Goal: Task Accomplishment & Management: Use online tool/utility

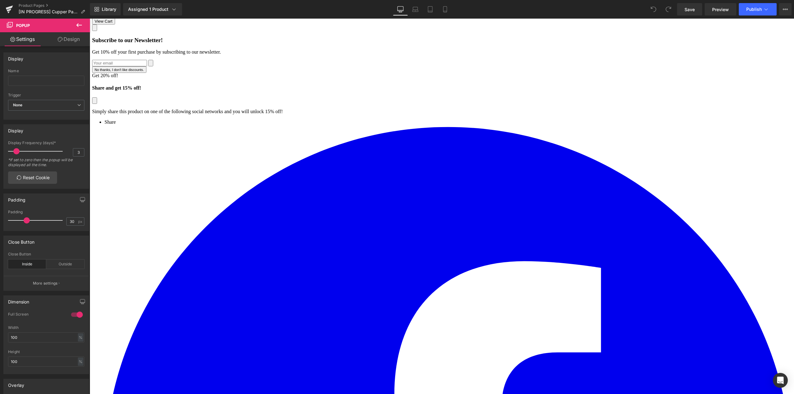
scroll to position [93, 0]
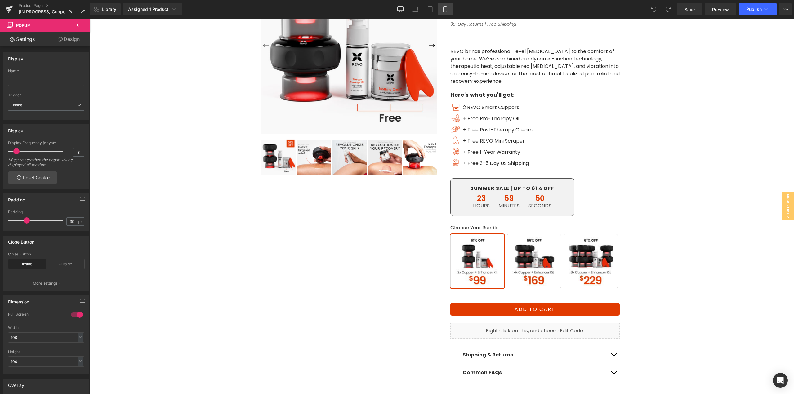
click at [444, 12] on icon at bounding box center [445, 9] width 6 height 6
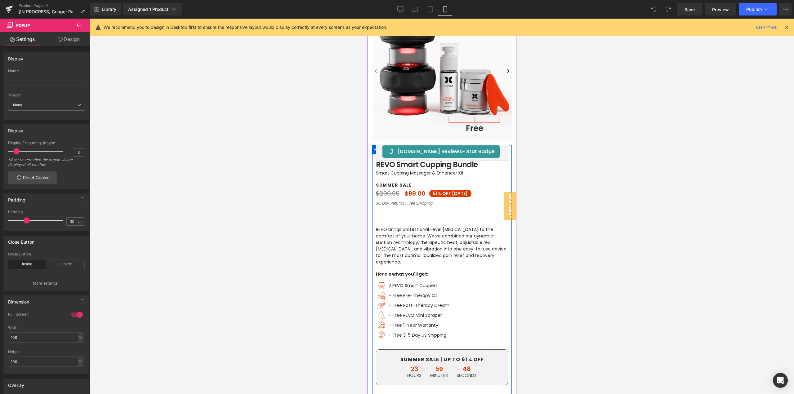
scroll to position [124, 0]
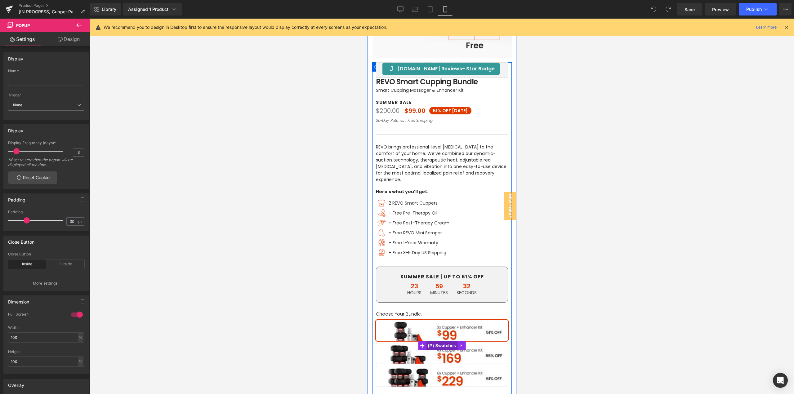
click at [445, 341] on span "(P) Swatches" at bounding box center [441, 345] width 31 height 9
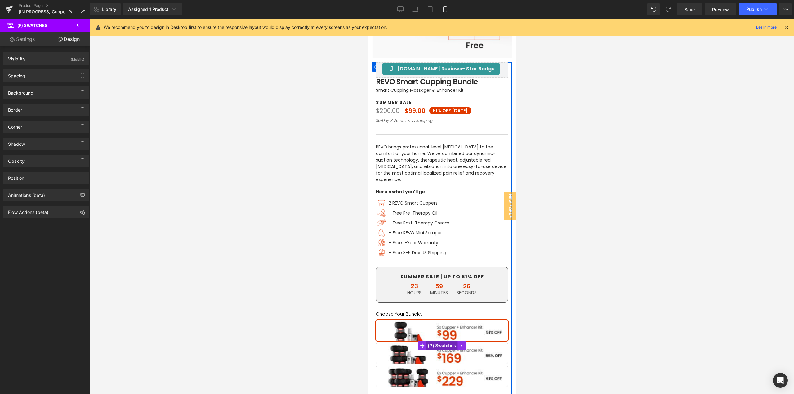
drag, startPoint x: 394, startPoint y: 113, endPoint x: 438, endPoint y: 336, distance: 227.3
click at [438, 341] on span "(P) Swatches" at bounding box center [441, 345] width 31 height 9
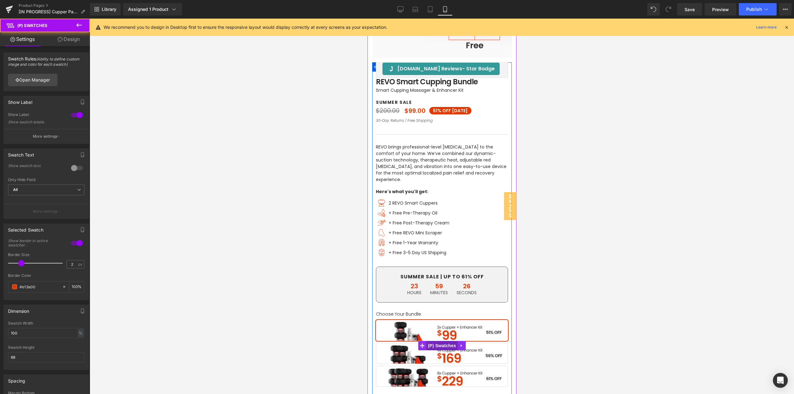
click at [26, 93] on div "Show Label 1 Show Label Show swatch labels. More settings" at bounding box center [46, 117] width 93 height 53
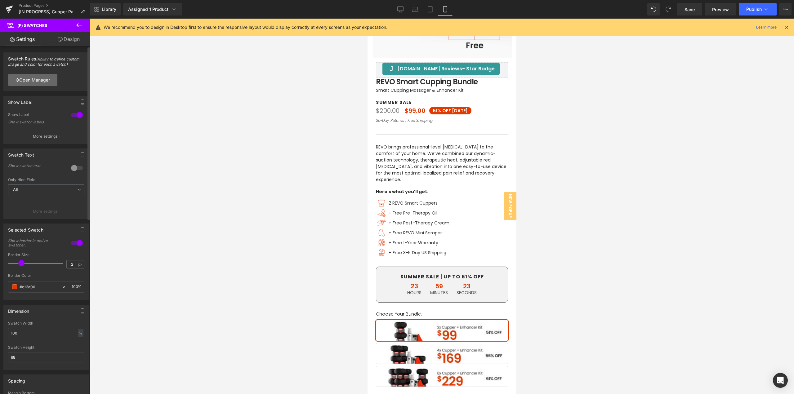
click at [40, 79] on link "Open Manager" at bounding box center [32, 80] width 49 height 12
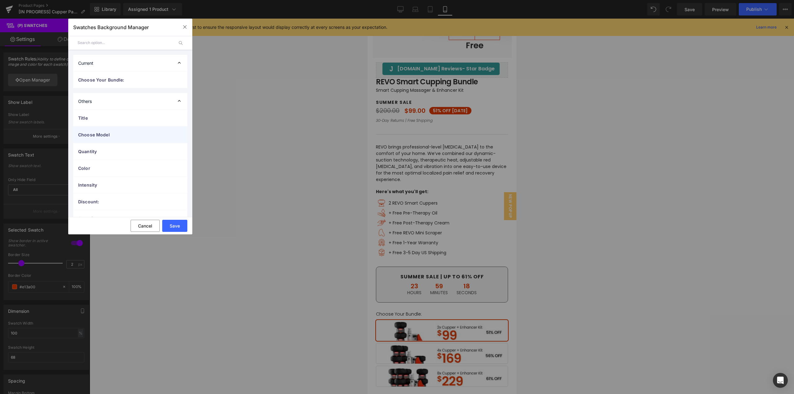
click at [103, 135] on span "Choose Model" at bounding box center [124, 135] width 92 height 7
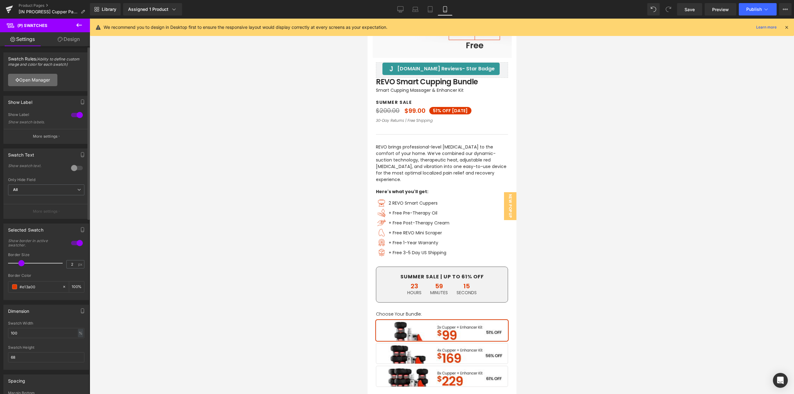
click at [38, 79] on link "Open Manager" at bounding box center [32, 80] width 49 height 12
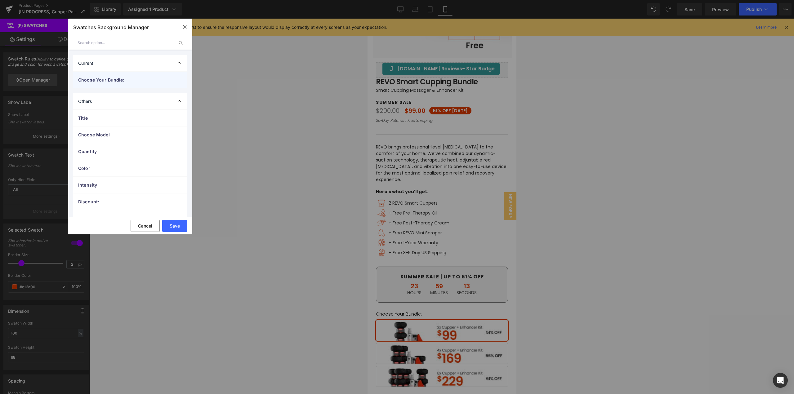
click at [105, 80] on span "Choose Your Bundle:" at bounding box center [124, 80] width 92 height 7
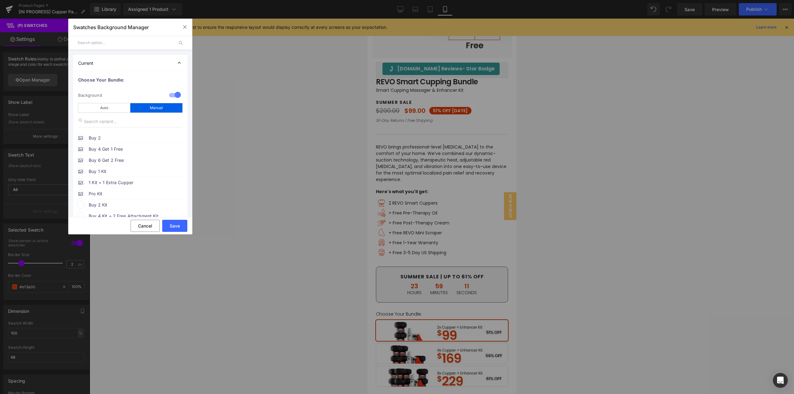
click at [111, 136] on span "Buy 2" at bounding box center [136, 137] width 94 height 7
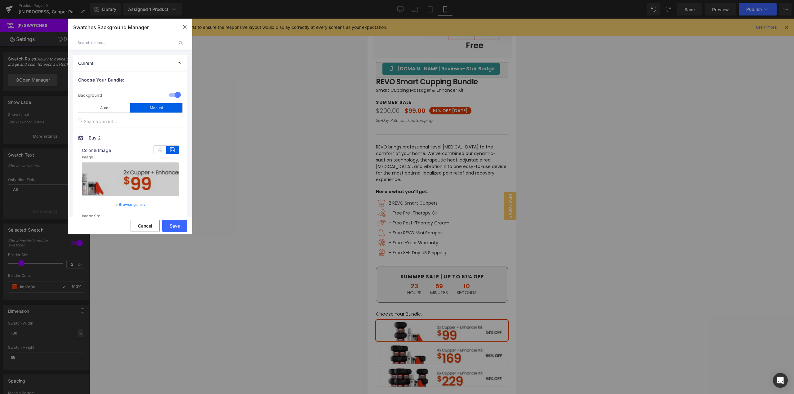
click at [133, 202] on link "Browse gallery" at bounding box center [132, 204] width 27 height 11
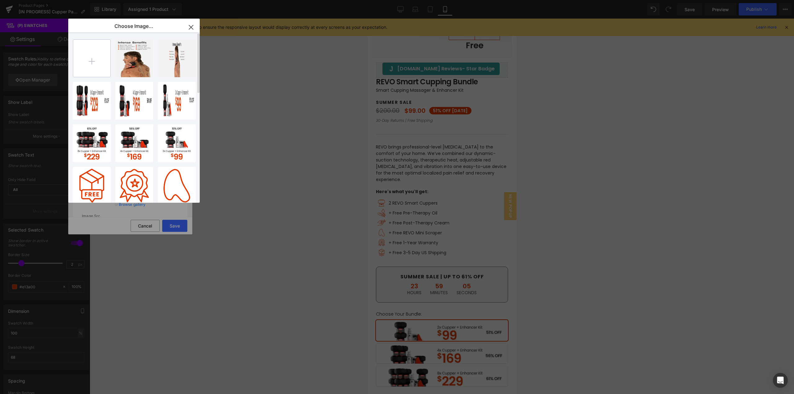
click at [91, 64] on input "file" at bounding box center [91, 58] width 37 height 37
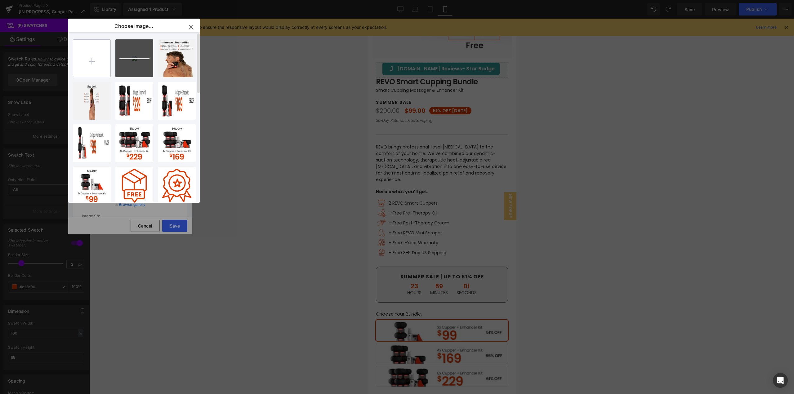
click at [94, 63] on input "file" at bounding box center [91, 58] width 37 height 37
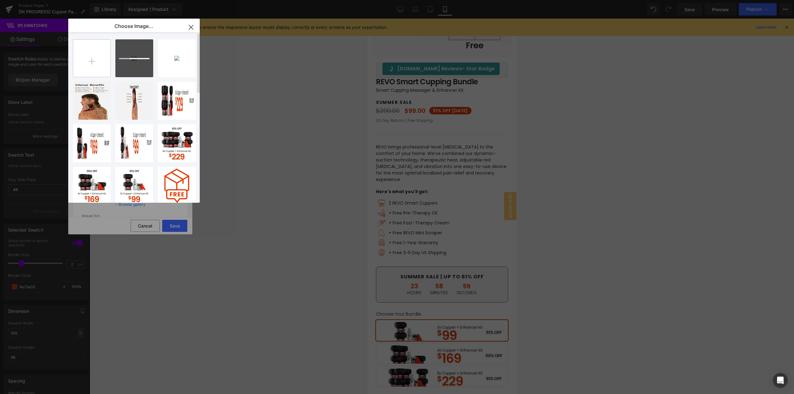
click at [85, 60] on input "file" at bounding box center [91, 58] width 37 height 37
type input "C:\fakepath\2nd Variant_mobile.jpg"
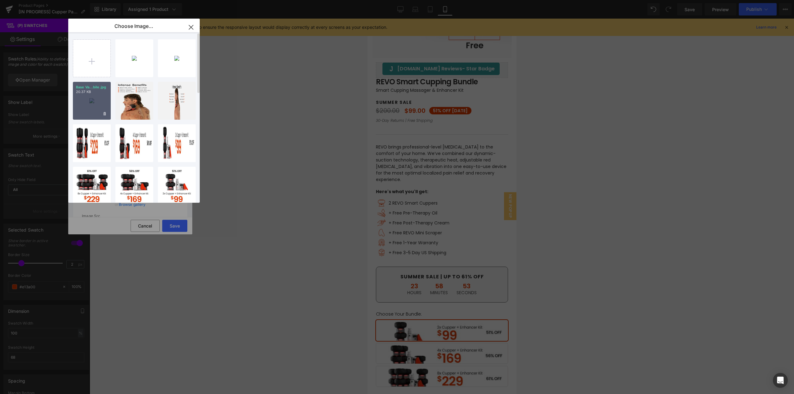
click at [89, 104] on div "Base Va...bile.jpg 20.37 KB" at bounding box center [92, 101] width 38 height 38
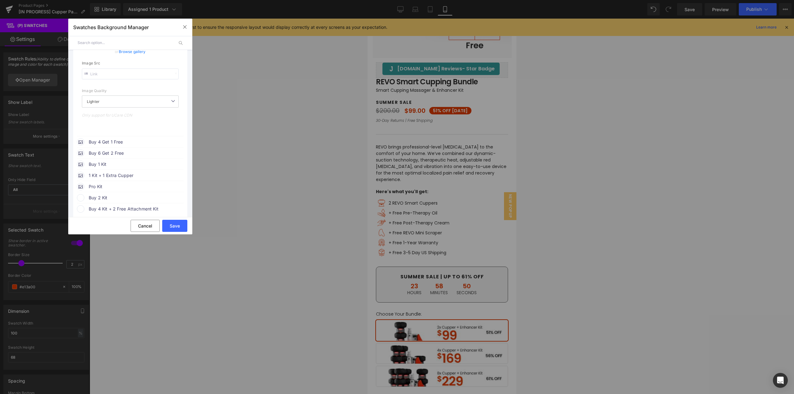
scroll to position [155, 0]
click at [126, 139] on span "Buy 4 Get 1 Free" at bounding box center [136, 139] width 94 height 7
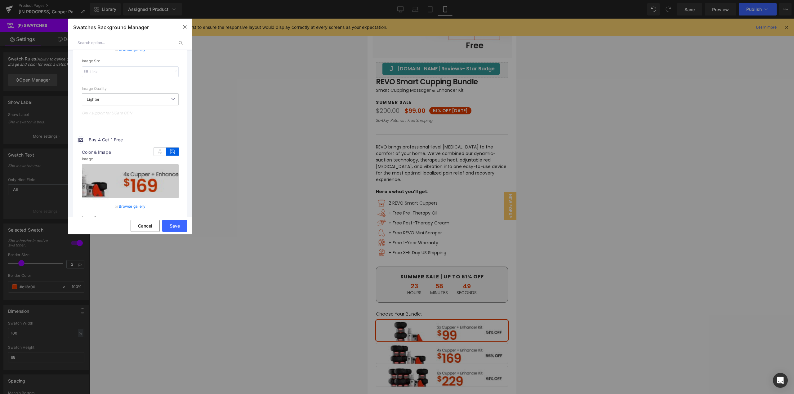
click at [131, 203] on link "Browse gallery" at bounding box center [132, 206] width 27 height 11
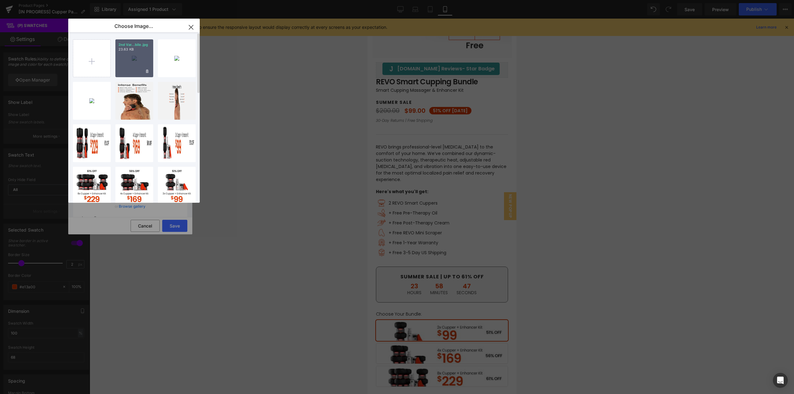
click at [129, 62] on div "2nd Var...bile.jpg 23.63 KB" at bounding box center [134, 58] width 38 height 38
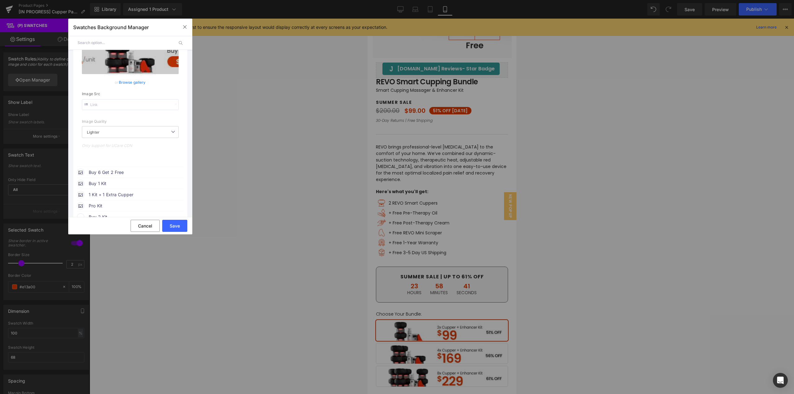
scroll to position [310, 0]
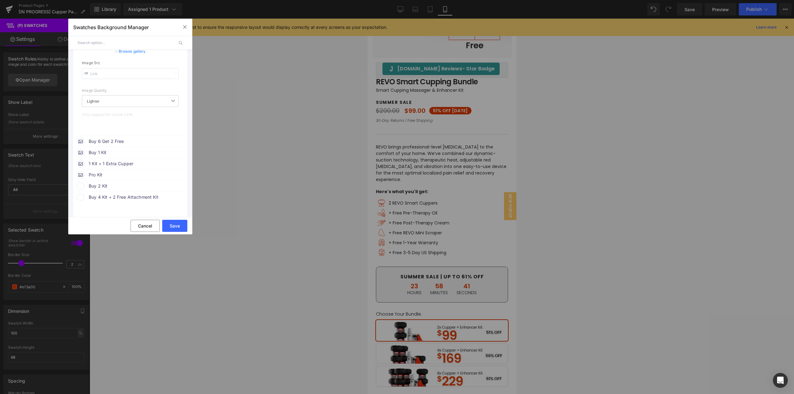
click at [125, 139] on span "Buy 6 Get 2 Free" at bounding box center [136, 141] width 94 height 7
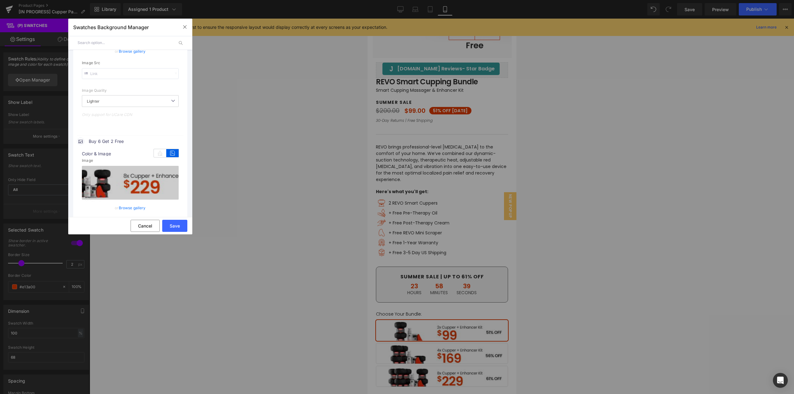
click at [130, 206] on link "Browse gallery" at bounding box center [132, 208] width 27 height 11
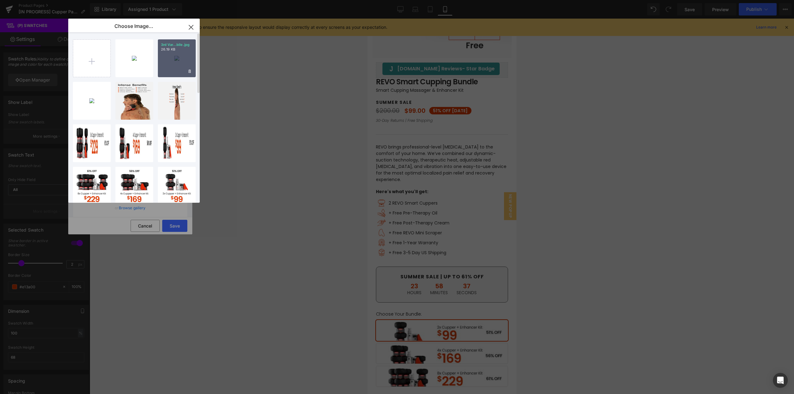
click at [172, 67] on div "3rd Var...bile.jpg 26.19 KB" at bounding box center [177, 58] width 38 height 38
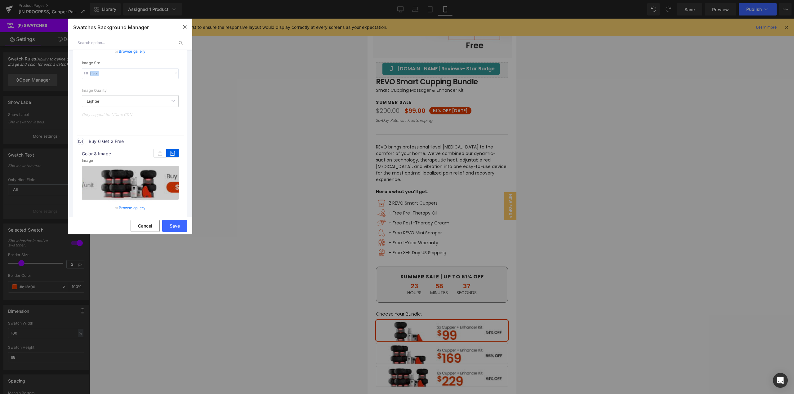
click at [172, 67] on div "Image Src" at bounding box center [130, 70] width 97 height 18
click at [177, 225] on button "Save" at bounding box center [174, 226] width 25 height 12
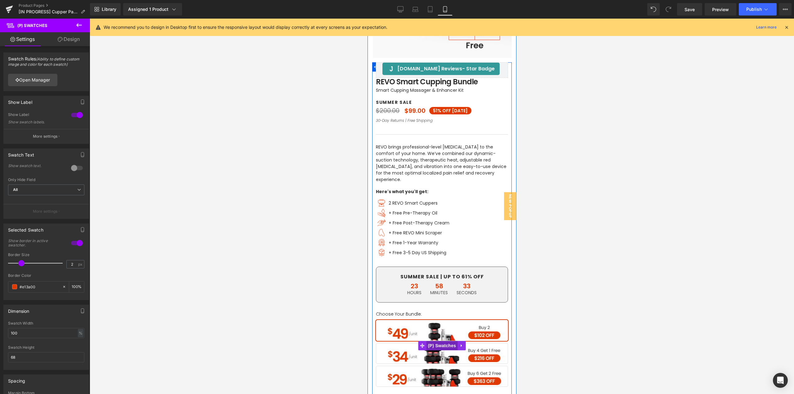
click at [441, 341] on span "(P) Swatches" at bounding box center [441, 345] width 31 height 9
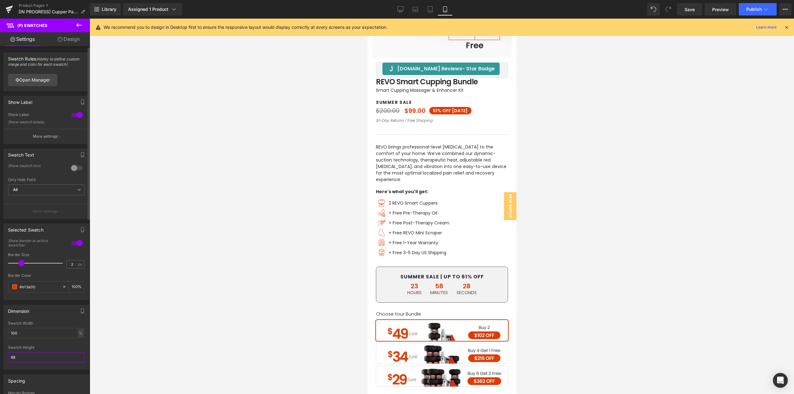
drag, startPoint x: 5, startPoint y: 360, endPoint x: 0, endPoint y: 361, distance: 5.0
click at [0, 361] on div "Dimension 100% Swatch Width 100 % % px 68px Swatch Height 68" at bounding box center [46, 335] width 93 height 70
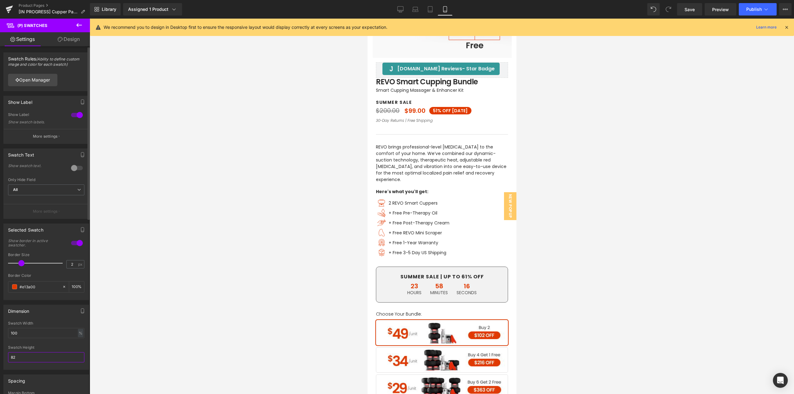
type input "83"
drag, startPoint x: 696, startPoint y: 11, endPoint x: 562, endPoint y: 120, distance: 172.5
click at [696, 11] on link "Save" at bounding box center [689, 9] width 25 height 12
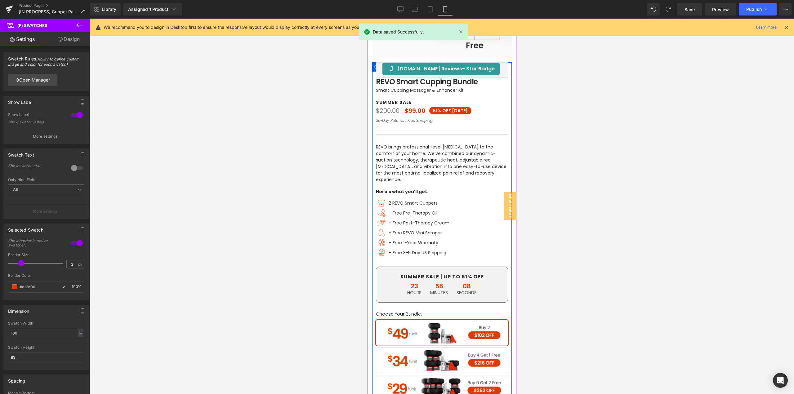
click at [397, 101] on p "SUMMER SALE" at bounding box center [442, 102] width 132 height 7
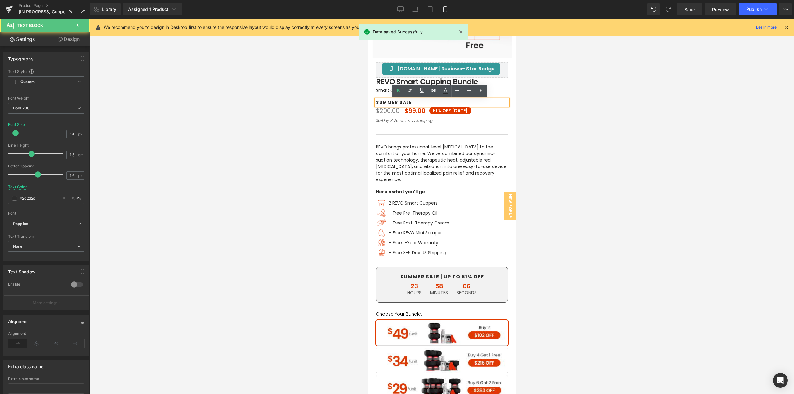
click at [414, 102] on p "SUMMER SALE" at bounding box center [442, 102] width 132 height 7
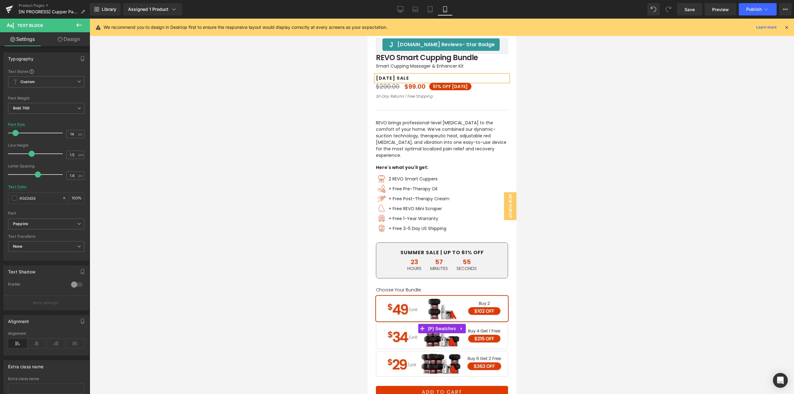
scroll to position [155, 0]
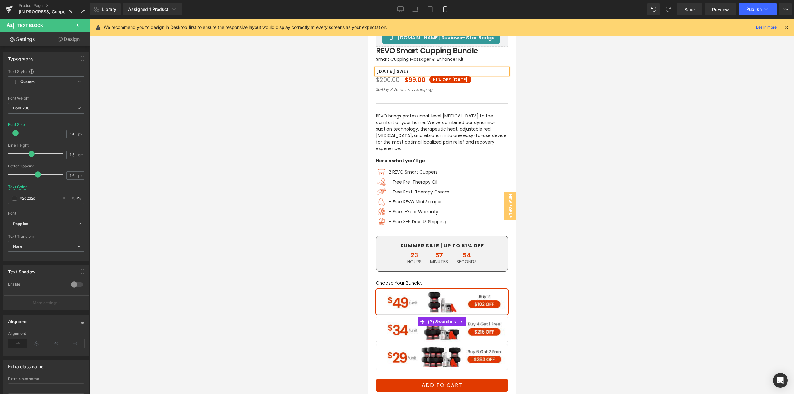
click at [485, 327] on span "Buy 4 Get 1 Free" at bounding box center [442, 330] width 132 height 26
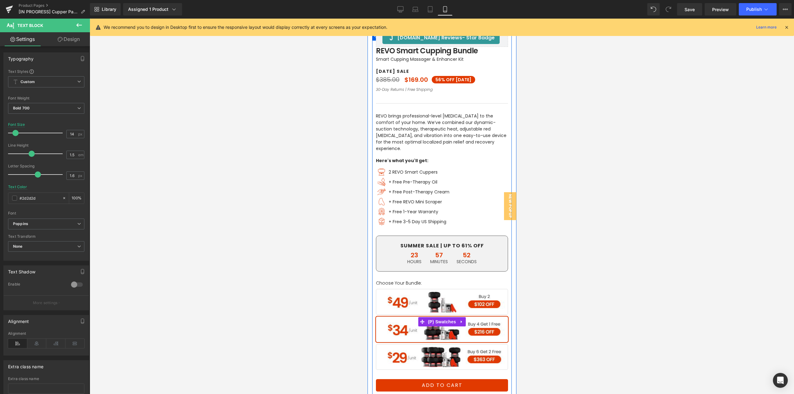
click at [480, 297] on span "Buy 2" at bounding box center [442, 302] width 132 height 26
click at [480, 320] on span "Buy 4 Get 1 Free" at bounding box center [442, 330] width 132 height 26
click at [472, 350] on span "Buy 6 Get 2 Free" at bounding box center [442, 357] width 132 height 26
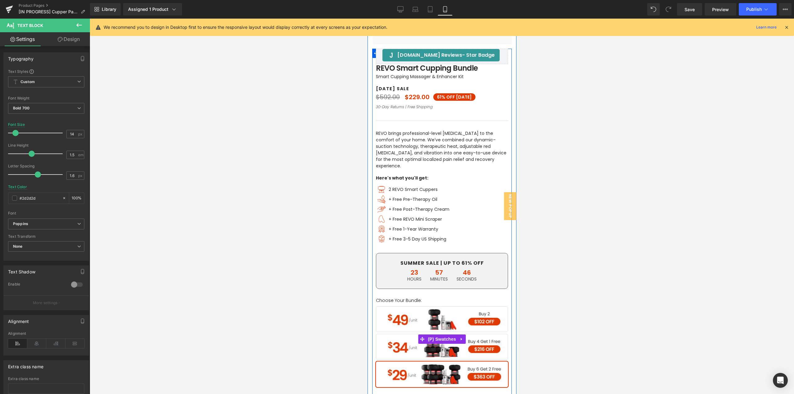
scroll to position [124, 0]
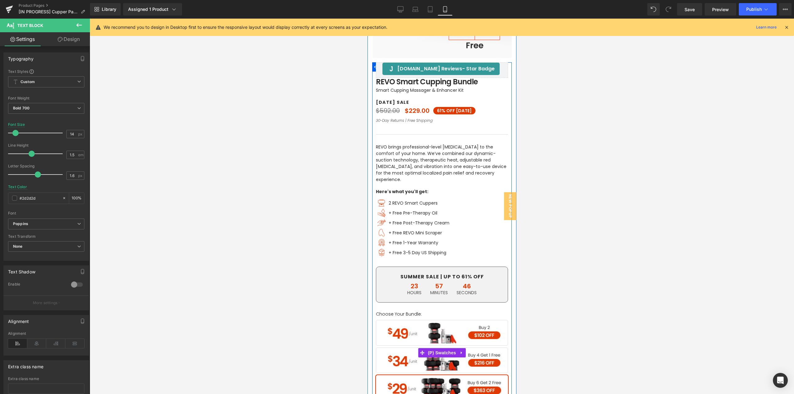
click at [480, 332] on span "Buy 2" at bounding box center [442, 333] width 132 height 26
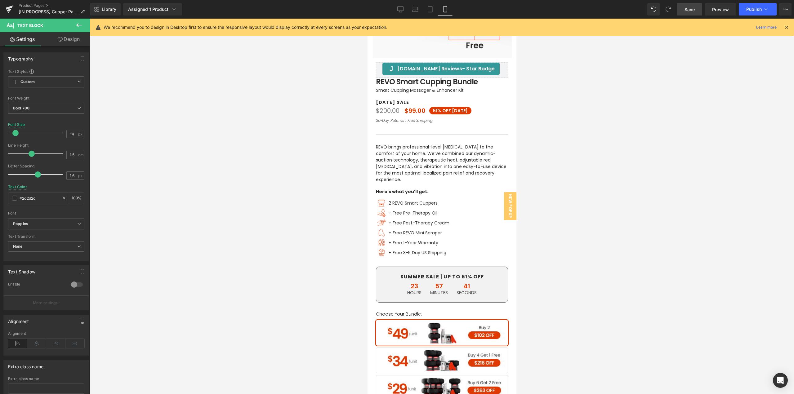
click at [685, 8] on span "Save" at bounding box center [690, 9] width 10 height 7
click at [716, 11] on span "Preview" at bounding box center [720, 9] width 17 height 7
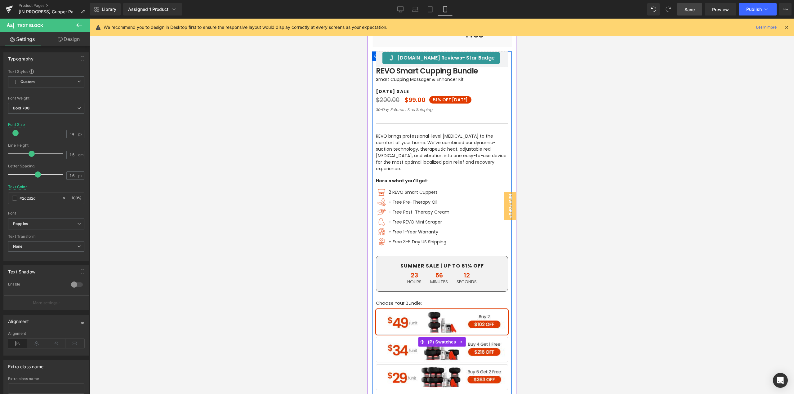
scroll to position [186, 0]
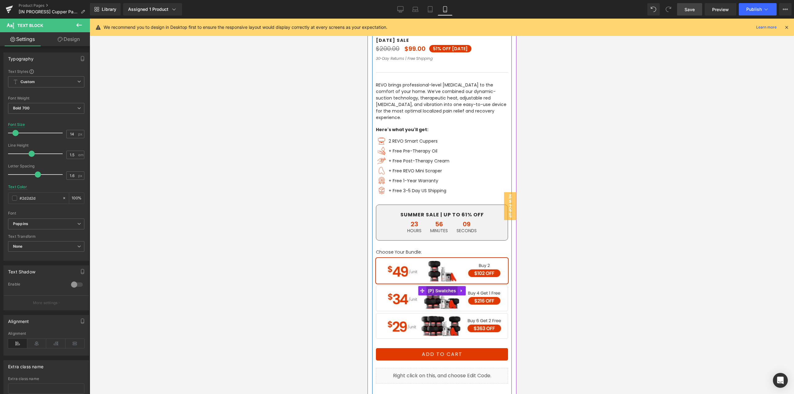
click at [442, 286] on span "(P) Swatches" at bounding box center [441, 290] width 31 height 9
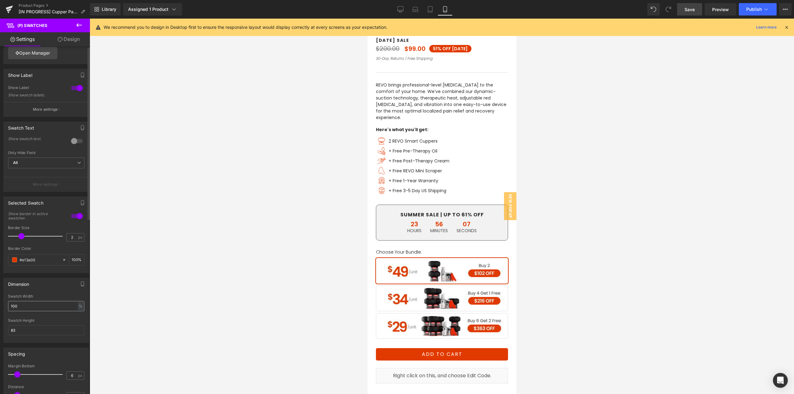
scroll to position [31, 0]
drag, startPoint x: 22, startPoint y: 327, endPoint x: 20, endPoint y: 337, distance: 10.4
click at [0, 328] on div "Dimension 100% Swatch Width 100 % % px 83px Swatch Height 83" at bounding box center [46, 304] width 93 height 70
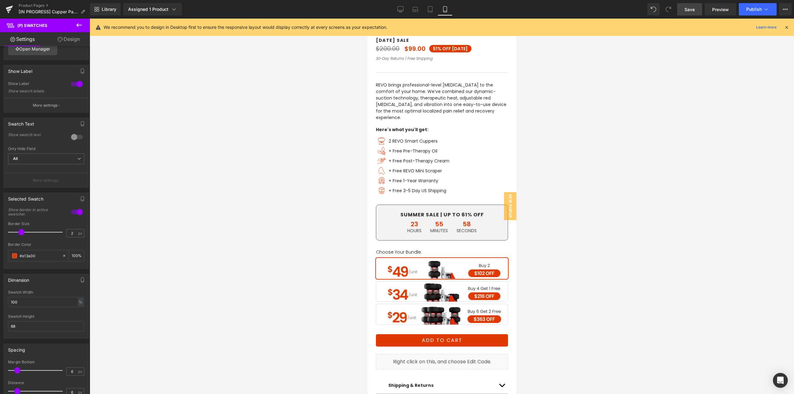
click at [689, 9] on span "Save" at bounding box center [690, 9] width 10 height 7
click at [36, 324] on input "68" at bounding box center [46, 326] width 76 height 10
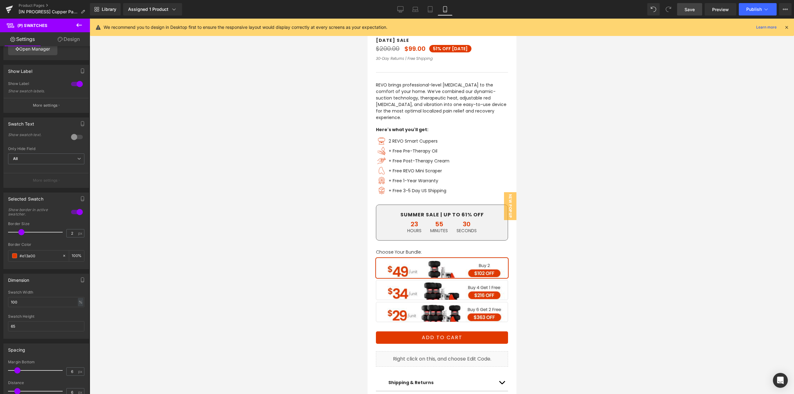
click at [688, 7] on span "Save" at bounding box center [690, 9] width 10 height 7
click at [31, 326] on input "65" at bounding box center [46, 326] width 76 height 10
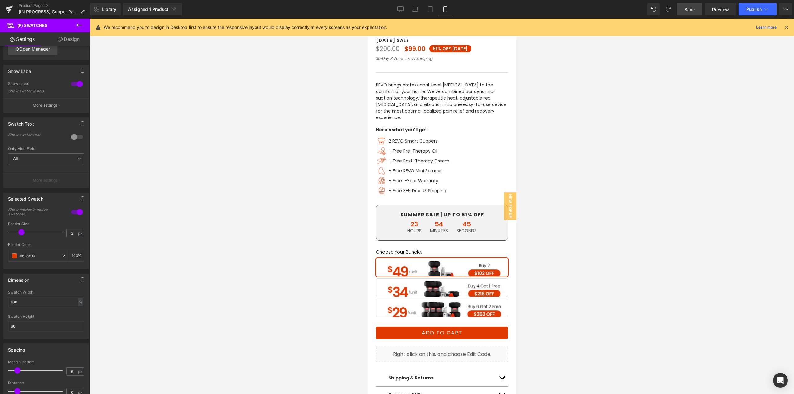
click at [690, 7] on span "Save" at bounding box center [690, 9] width 10 height 7
click at [20, 326] on input "60" at bounding box center [46, 326] width 76 height 10
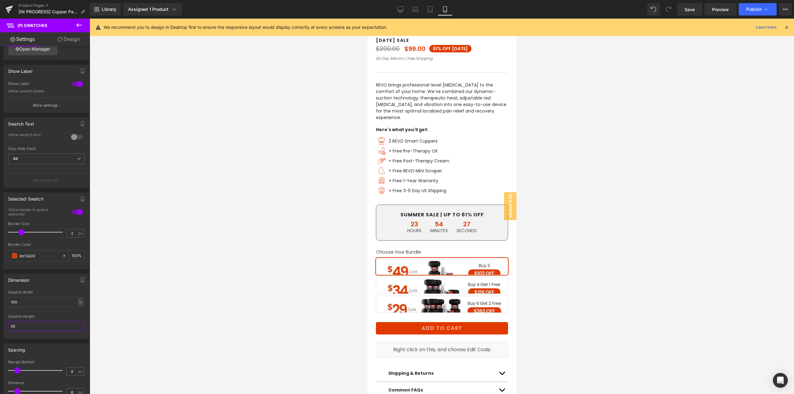
type input "55"
click at [687, 9] on span "Save" at bounding box center [690, 9] width 10 height 7
click at [78, 304] on div "%" at bounding box center [81, 302] width 6 height 8
click at [77, 313] on li "%" at bounding box center [80, 311] width 8 height 9
drag, startPoint x: 78, startPoint y: 302, endPoint x: 78, endPoint y: 312, distance: 9.7
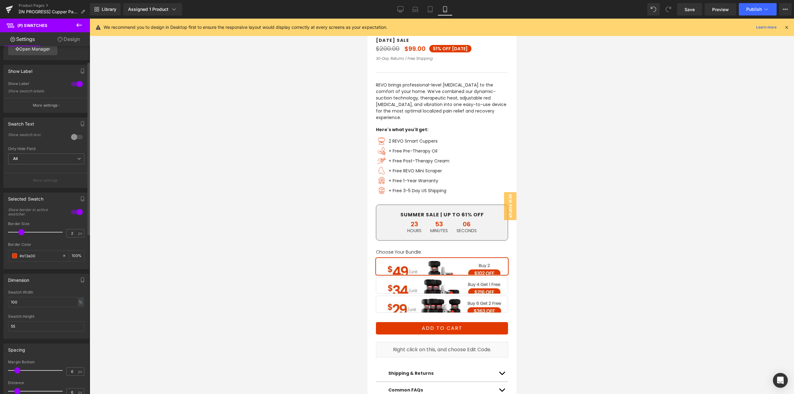
click at [78, 304] on div "%" at bounding box center [81, 302] width 6 height 8
click at [78, 318] on li "px" at bounding box center [80, 320] width 8 height 9
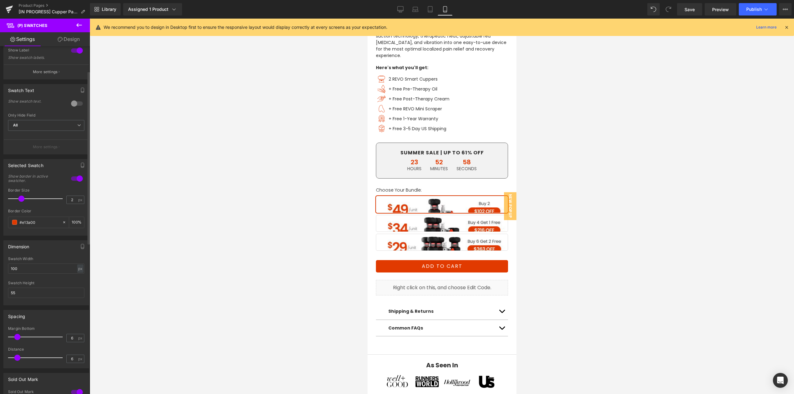
scroll to position [93, 0]
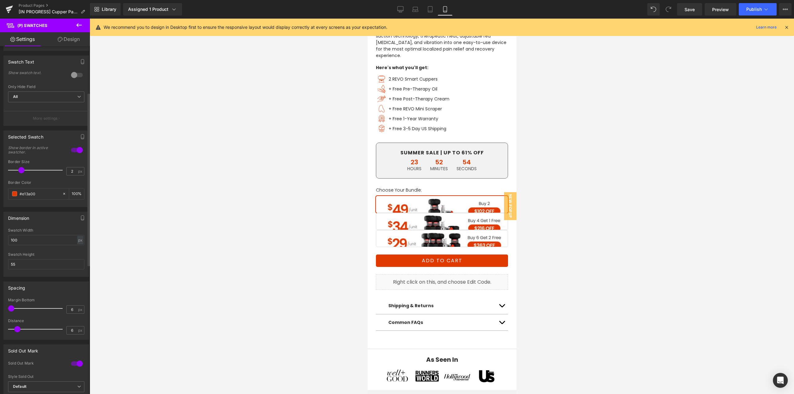
drag, startPoint x: 19, startPoint y: 309, endPoint x: 7, endPoint y: 311, distance: 11.6
click at [3, 308] on div "Spacing 6px Margin Bottom 6 px 6px Distance 6 px" at bounding box center [46, 308] width 93 height 63
drag, startPoint x: 70, startPoint y: 310, endPoint x: 56, endPoint y: 311, distance: 14.3
click at [56, 311] on div "Margin Bottom 6 px" at bounding box center [46, 308] width 76 height 21
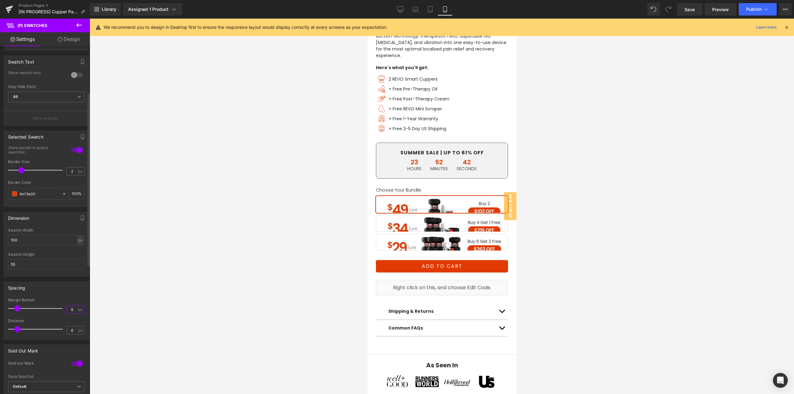
type input "6"
drag, startPoint x: 18, startPoint y: 330, endPoint x: 43, endPoint y: 331, distance: 25.1
click at [43, 331] on span at bounding box center [44, 329] width 6 height 6
click at [69, 330] on input "6" at bounding box center [72, 331] width 11 height 8
type input "6"
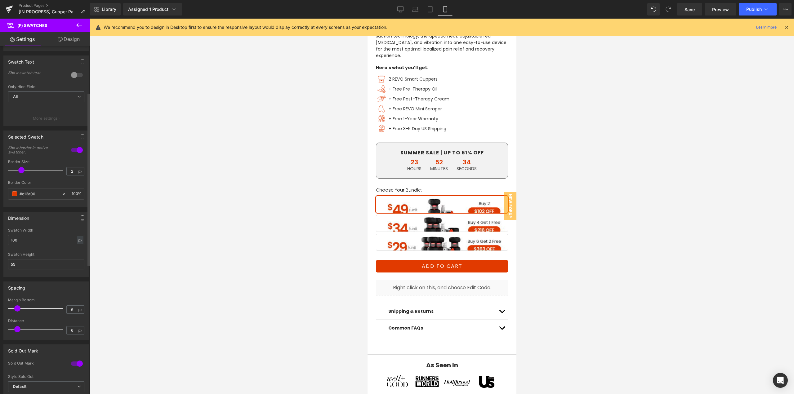
click at [80, 217] on icon "button" at bounding box center [82, 218] width 5 height 5
click at [77, 256] on div "px" at bounding box center [80, 255] width 6 height 8
click at [78, 267] on li "%" at bounding box center [80, 265] width 8 height 9
drag, startPoint x: 26, startPoint y: 280, endPoint x: 6, endPoint y: 291, distance: 23.3
click at [0, 284] on div "Dimension Desktop Laptop Tablet Mobile 100% Swatch Width 100 % % px 83px Swatch…" at bounding box center [46, 249] width 93 height 85
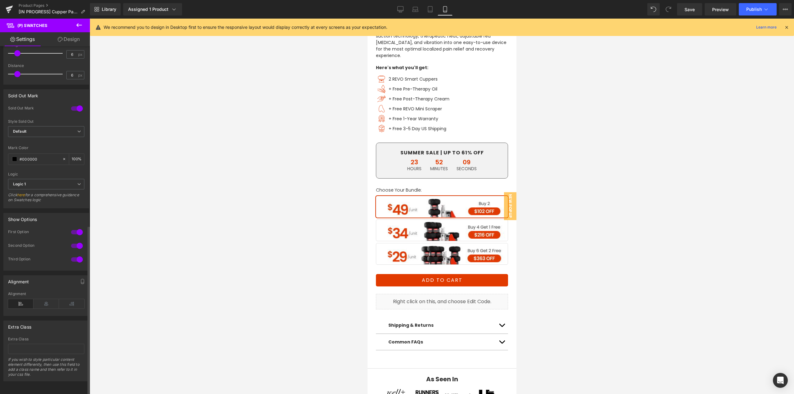
scroll to position [368, 0]
type input "70"
click at [50, 300] on icon at bounding box center [46, 303] width 25 height 9
click at [29, 299] on icon at bounding box center [20, 303] width 25 height 9
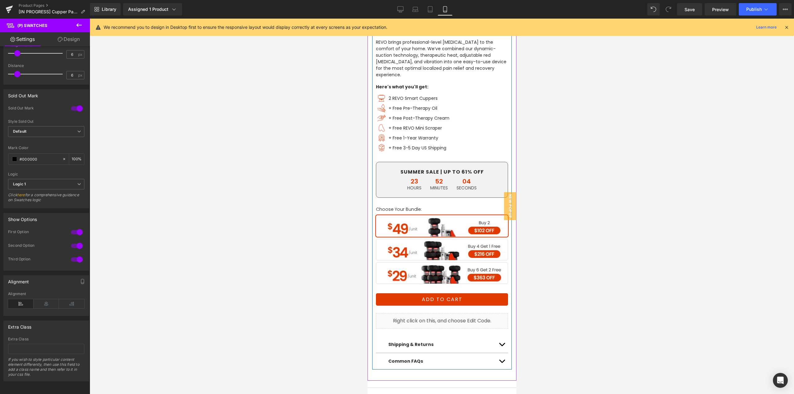
scroll to position [186, 0]
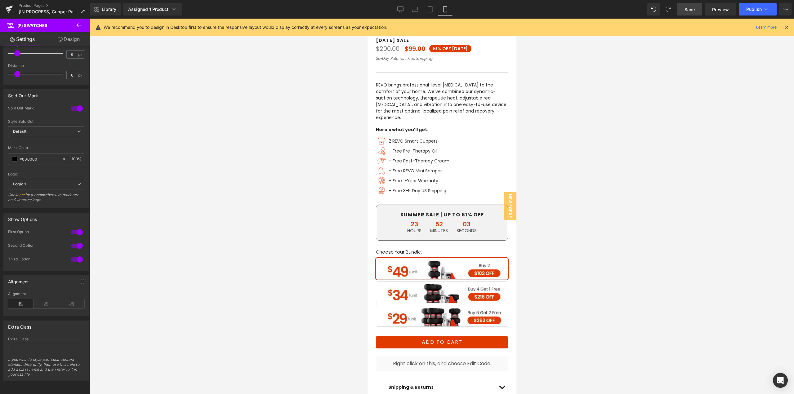
click at [691, 11] on span "Save" at bounding box center [690, 9] width 10 height 7
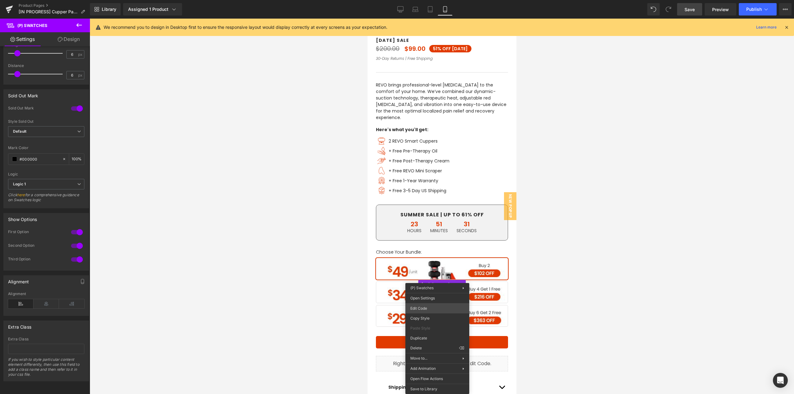
click at [423, 309] on body "(P) Swatches You are previewing how the will restyle your page. You can not edi…" at bounding box center [397, 197] width 794 height 394
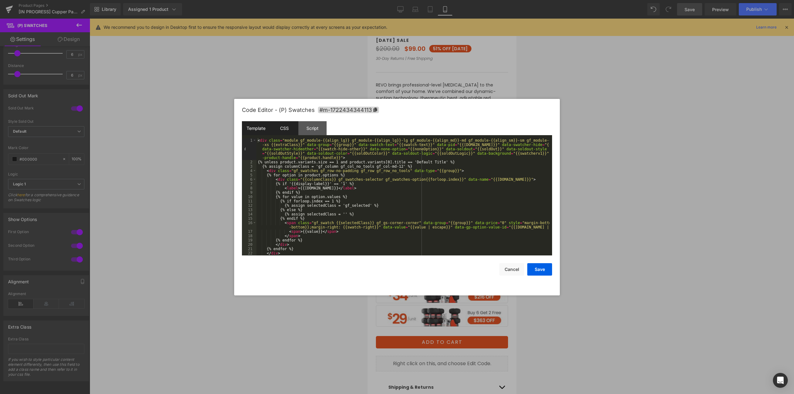
click at [290, 129] on div "CSS" at bounding box center [284, 128] width 28 height 14
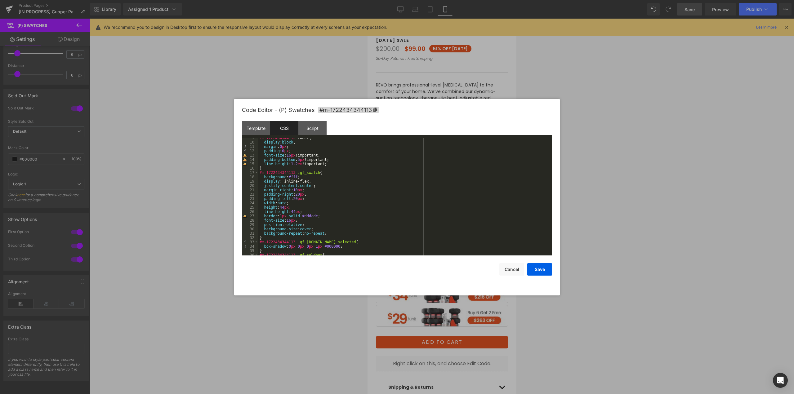
scroll to position [37, 0]
drag, startPoint x: 308, startPoint y: 229, endPoint x: 299, endPoint y: 228, distance: 8.4
click at [299, 228] on div "#m-1722434344113 label { display : block ; margin : 0 px ; padding : 0 px ; fon…" at bounding box center [403, 199] width 291 height 126
click at [538, 270] on button "Save" at bounding box center [539, 269] width 25 height 12
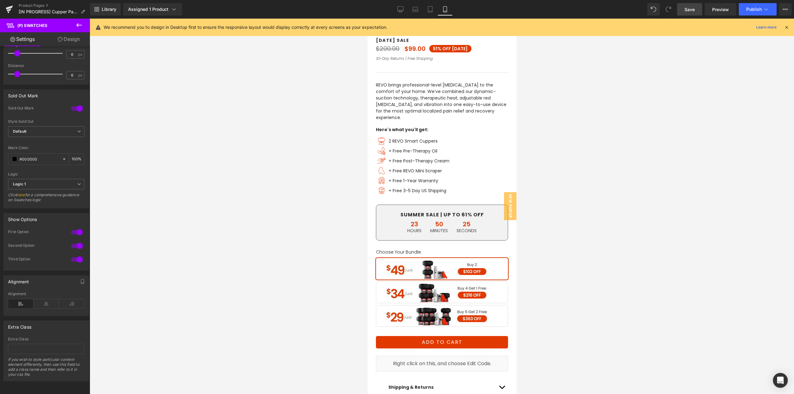
click at [695, 9] on span "Save" at bounding box center [690, 9] width 10 height 7
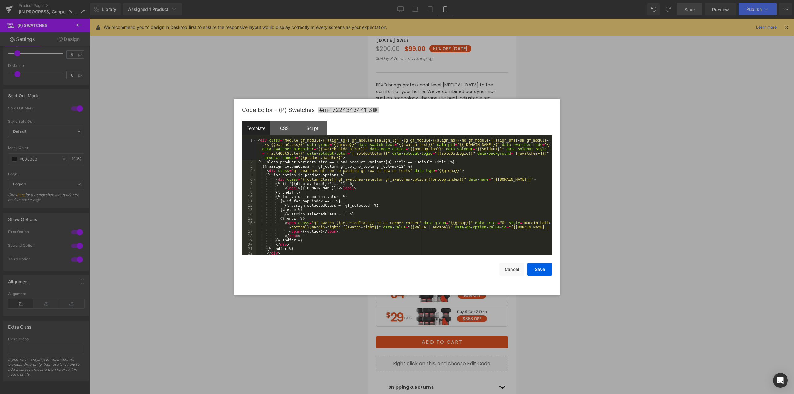
click at [422, 305] on body "(P) Swatches You are previewing how the will restyle your page. You can not edi…" at bounding box center [397, 197] width 794 height 394
click at [287, 130] on div "CSS" at bounding box center [284, 128] width 28 height 14
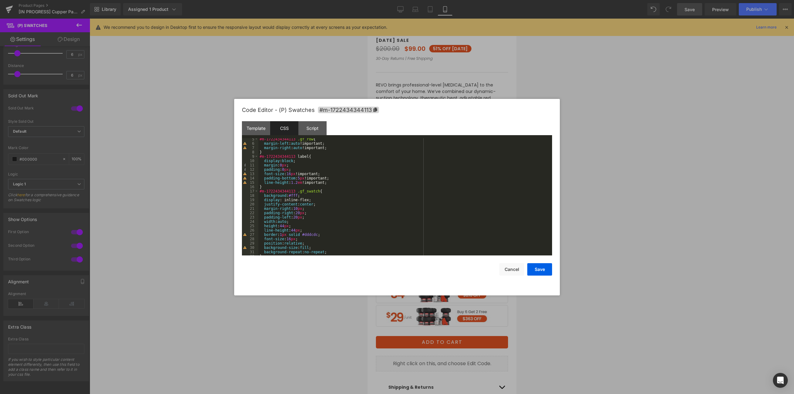
scroll to position [56, 0]
drag, startPoint x: 263, startPoint y: 209, endPoint x: 297, endPoint y: 210, distance: 33.5
click at [297, 210] on div "font-size : 16 px !important; padding-bottom : 5 px !important; line-height : 1…" at bounding box center [403, 198] width 291 height 126
click at [299, 208] on div "font-size : 16 px !important; padding-bottom : 5 px !important; line-height : 1…" at bounding box center [403, 198] width 291 height 126
drag, startPoint x: 299, startPoint y: 210, endPoint x: 305, endPoint y: 206, distance: 7.1
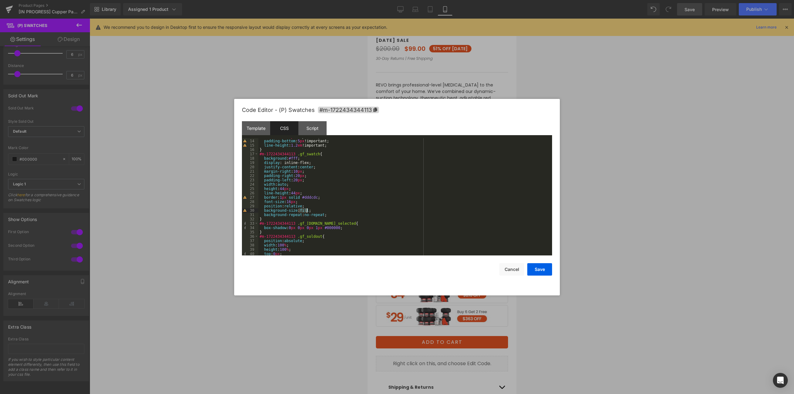
click at [306, 209] on div "font-size : 16 px !important; padding-bottom : 5 px !important; line-height : 1…" at bounding box center [403, 198] width 291 height 126
click at [543, 267] on button "Save" at bounding box center [539, 269] width 25 height 12
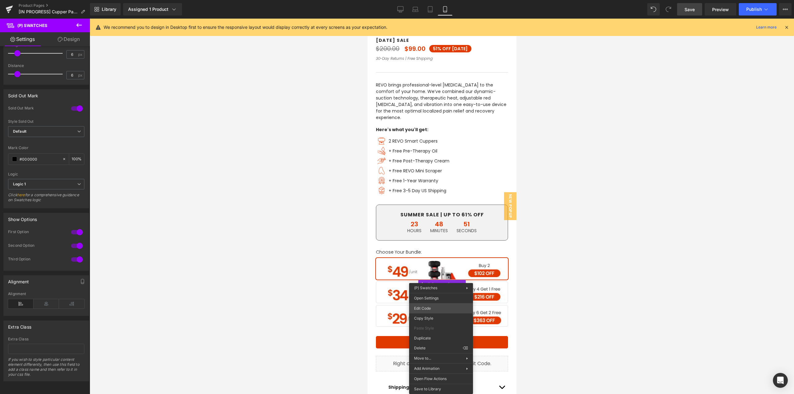
click at [422, 308] on body "(P) Swatches You are previewing how the will restyle your page. You can not edi…" at bounding box center [397, 197] width 794 height 394
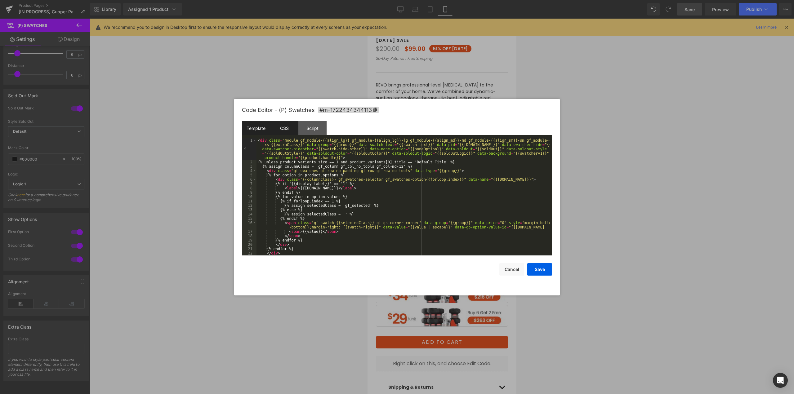
click at [284, 133] on div "CSS" at bounding box center [284, 128] width 28 height 14
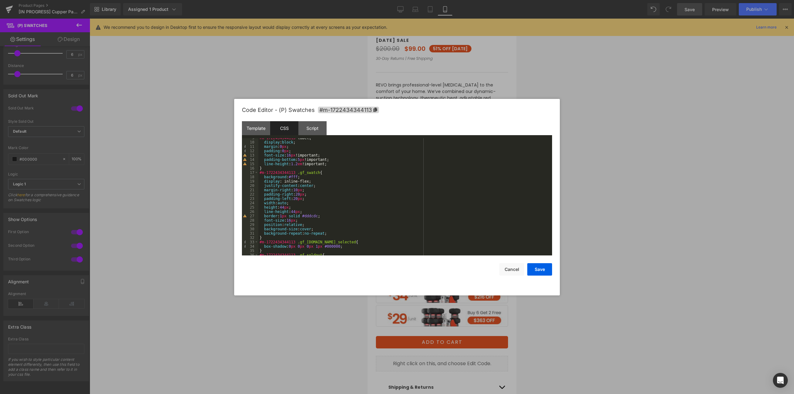
scroll to position [37, 0]
drag, startPoint x: 309, startPoint y: 229, endPoint x: 298, endPoint y: 229, distance: 10.9
click at [298, 229] on div "#m-1722434344113 label { display : block ; margin : 0 px ; padding : 0 px ; fon…" at bounding box center [403, 199] width 291 height 126
drag, startPoint x: 540, startPoint y: 270, endPoint x: 613, endPoint y: 256, distance: 73.6
click at [540, 270] on button "Save" at bounding box center [539, 269] width 25 height 12
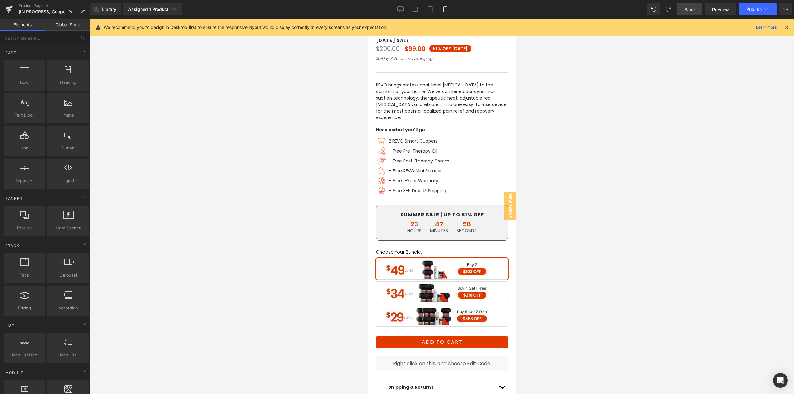
drag, startPoint x: 615, startPoint y: 255, endPoint x: 46, endPoint y: 252, distance: 568.9
click at [615, 255] on div at bounding box center [442, 207] width 704 height 376
click at [434, 280] on span "(P) Swatches" at bounding box center [441, 284] width 31 height 9
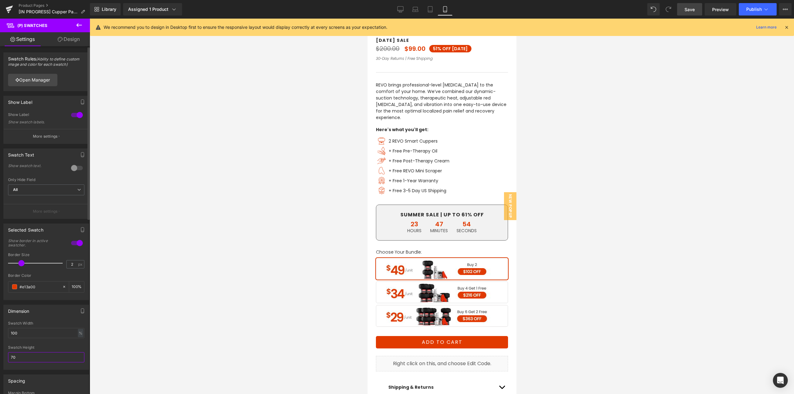
click at [21, 361] on input "70" at bounding box center [46, 357] width 76 height 10
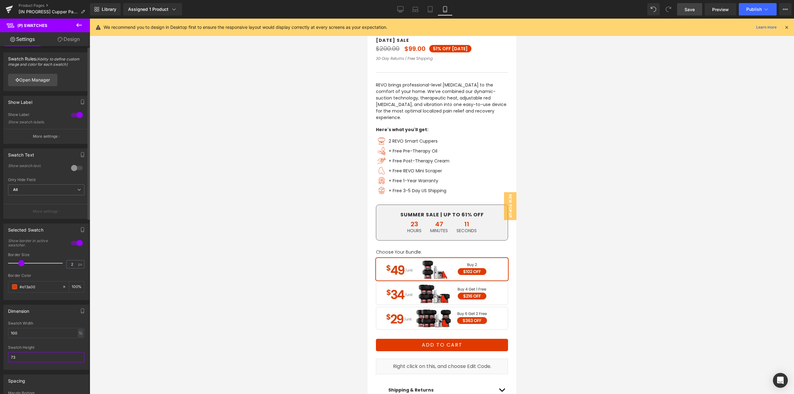
type input "72"
click at [694, 9] on span "Save" at bounding box center [690, 9] width 10 height 7
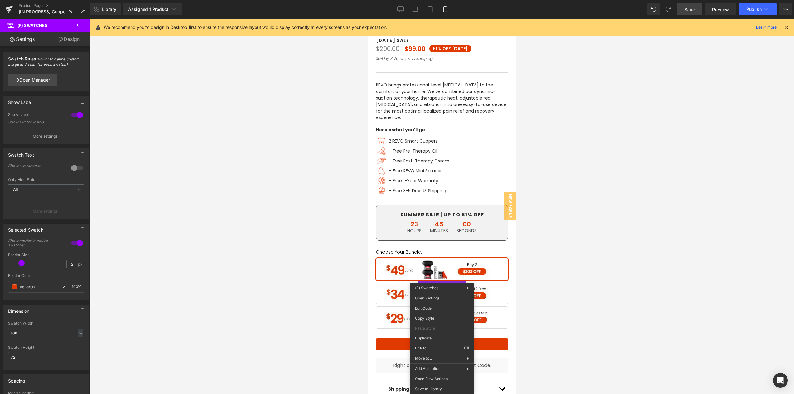
click at [626, 281] on div at bounding box center [442, 207] width 704 height 376
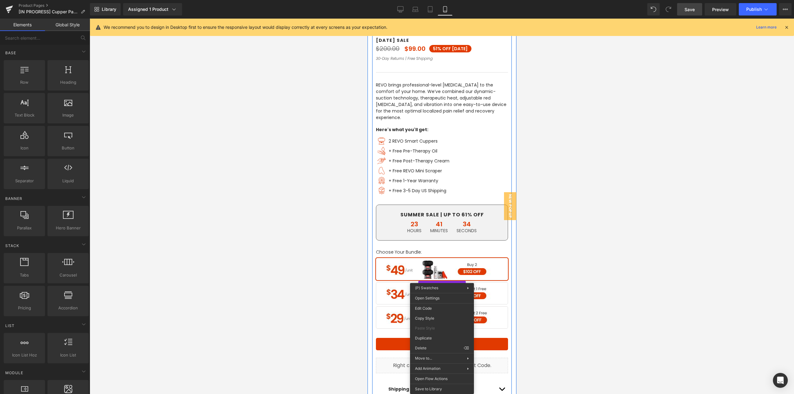
click at [549, 247] on div at bounding box center [442, 207] width 704 height 376
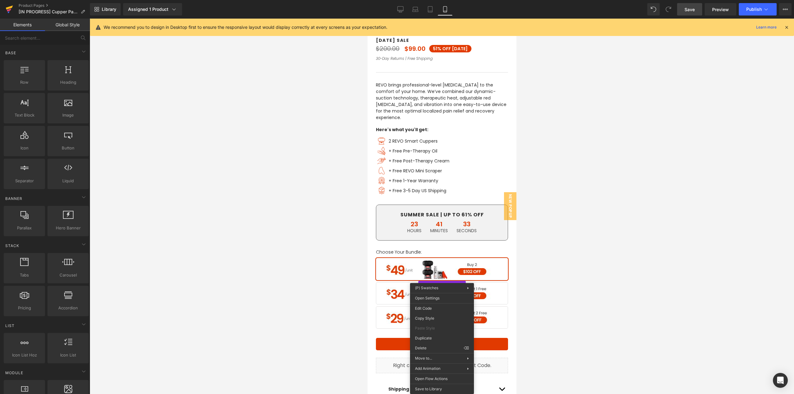
click at [11, 11] on icon at bounding box center [9, 10] width 7 height 16
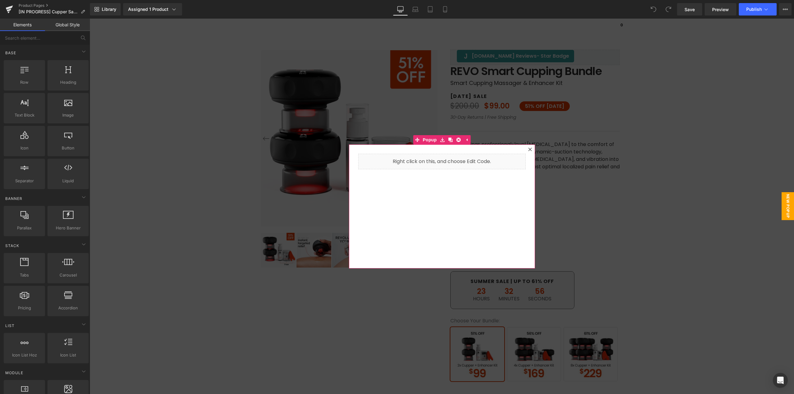
click at [527, 151] on div at bounding box center [529, 149] width 7 height 7
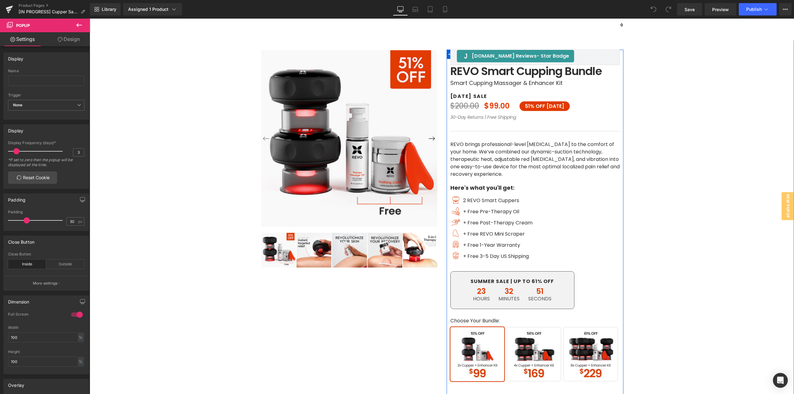
click at [482, 96] on p "[DATE] SALE" at bounding box center [534, 96] width 169 height 7
click at [485, 96] on p "[DATE] SALE" at bounding box center [534, 96] width 169 height 7
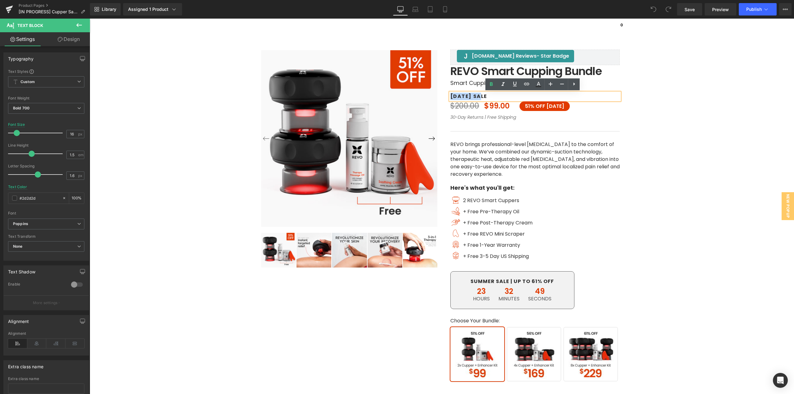
drag, startPoint x: 480, startPoint y: 96, endPoint x: 413, endPoint y: 94, distance: 67.3
click at [413, 94] on div "‹ ›" at bounding box center [442, 246] width 372 height 457
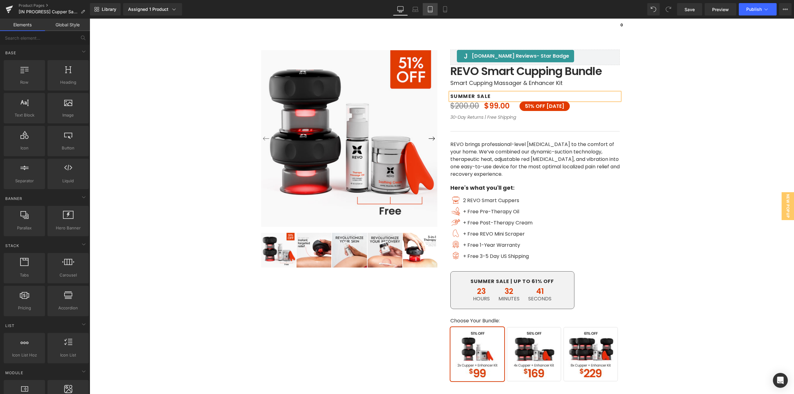
click at [431, 11] on icon at bounding box center [430, 11] width 4 height 0
click at [443, 12] on link "Mobile" at bounding box center [445, 9] width 15 height 12
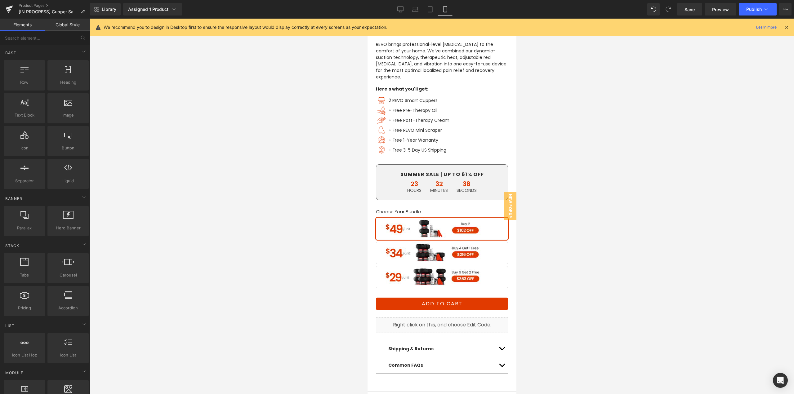
scroll to position [276, 0]
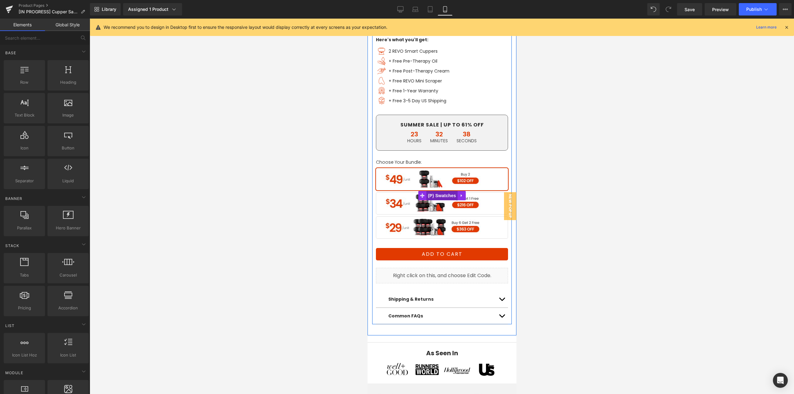
click at [440, 191] on span "(P) Swatches" at bounding box center [441, 195] width 31 height 9
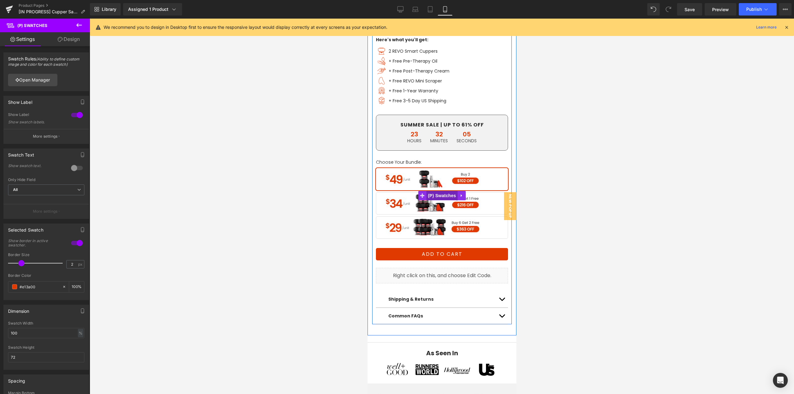
click at [435, 191] on span "(P) Swatches" at bounding box center [441, 195] width 31 height 9
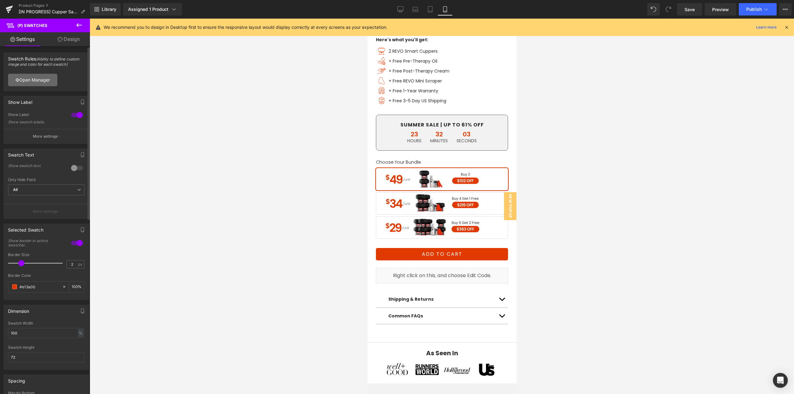
click at [40, 79] on link "Open Manager" at bounding box center [32, 80] width 49 height 12
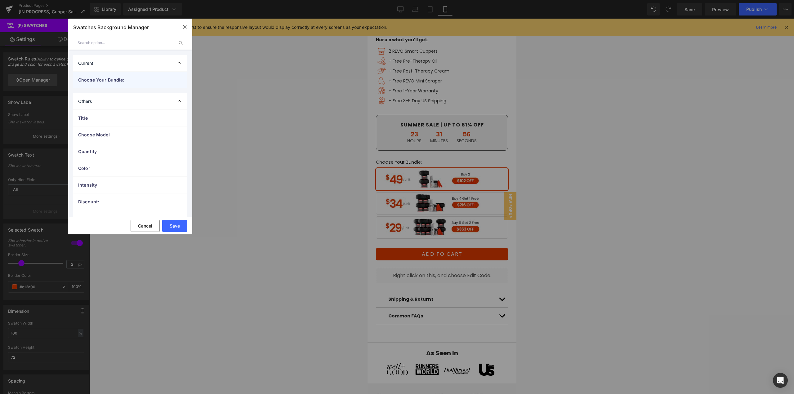
click at [106, 78] on span "Choose Your Bundle:" at bounding box center [124, 80] width 92 height 7
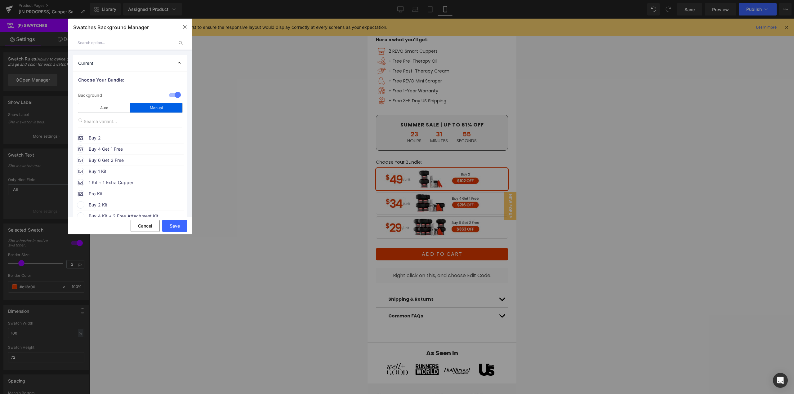
click at [126, 135] on span "Buy 2" at bounding box center [136, 137] width 94 height 7
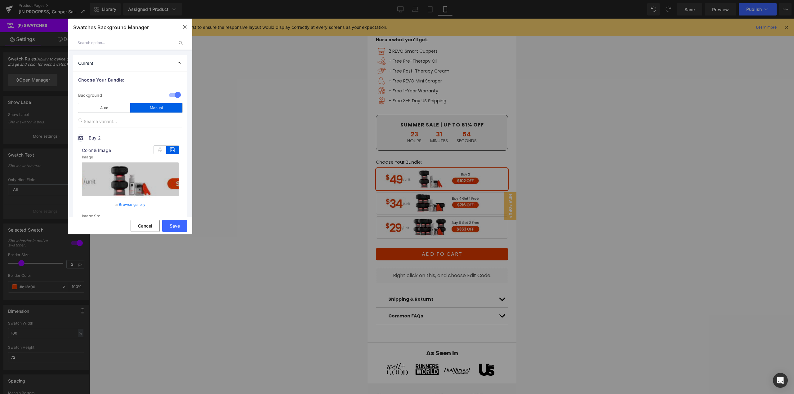
click at [136, 204] on link "Browse gallery" at bounding box center [132, 204] width 27 height 11
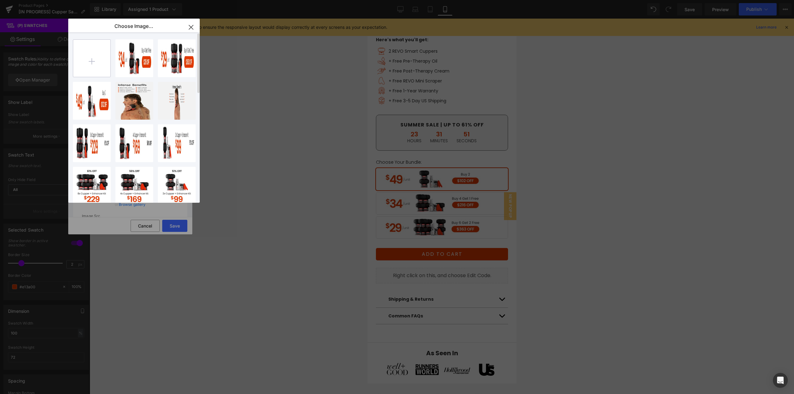
click at [94, 63] on input "file" at bounding box center [91, 58] width 37 height 37
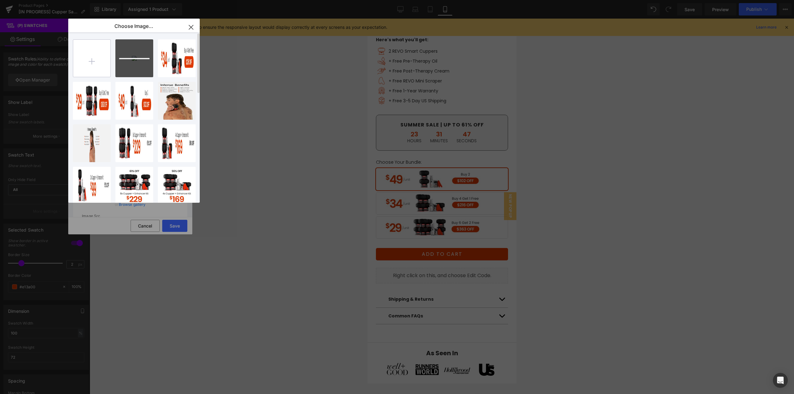
click at [93, 64] on input "file" at bounding box center [91, 58] width 37 height 37
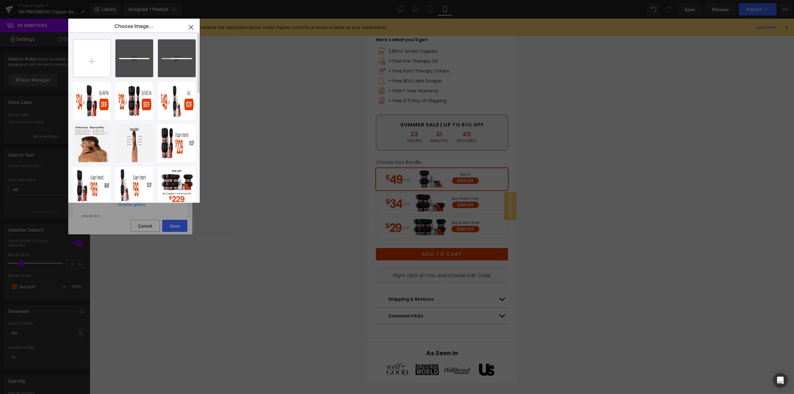
click at [91, 64] on input "file" at bounding box center [91, 58] width 37 height 37
type input "C:\fakepath\2nd Variant_mobile.jpg"
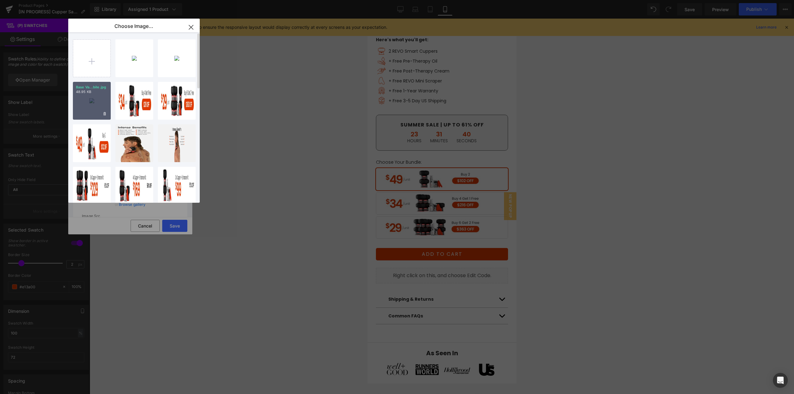
click at [90, 108] on div "Base Va...bile.jpg 48.95 KB" at bounding box center [92, 101] width 38 height 38
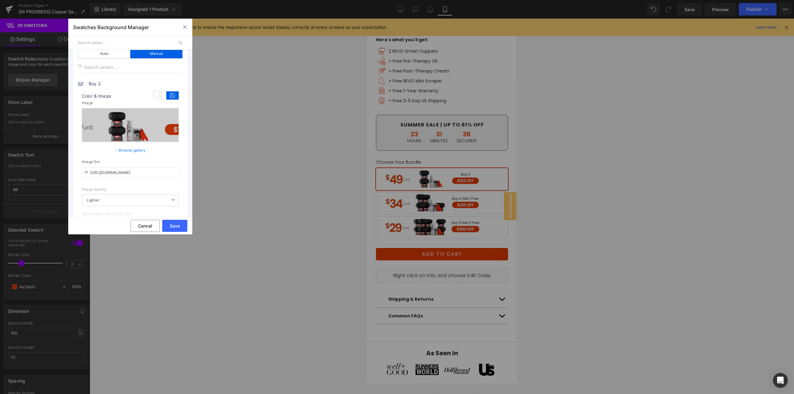
scroll to position [93, 0]
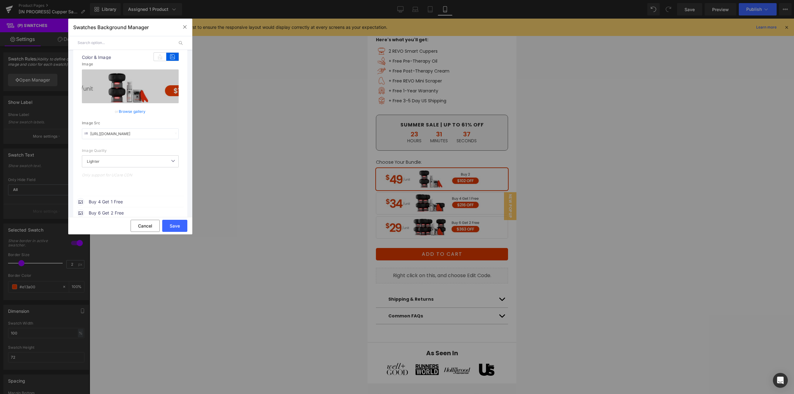
click at [113, 204] on span "Buy 4 Get 1 Free" at bounding box center [136, 201] width 94 height 7
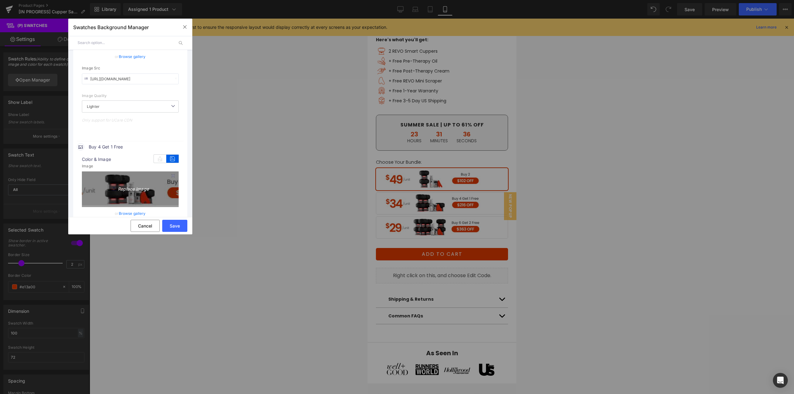
scroll to position [155, 0]
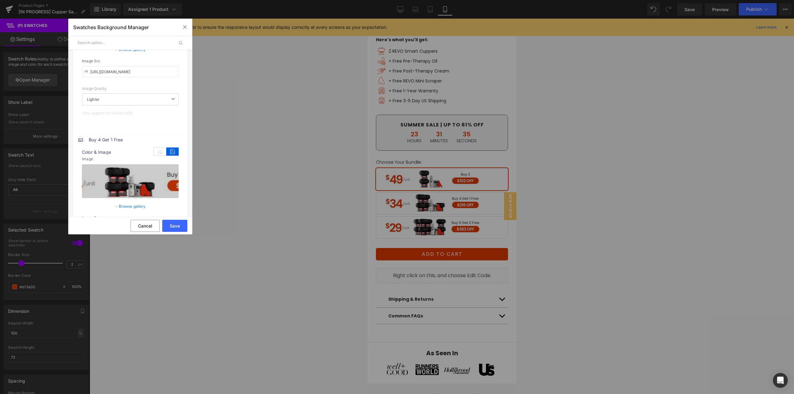
click at [127, 205] on link "Browse gallery" at bounding box center [132, 206] width 27 height 11
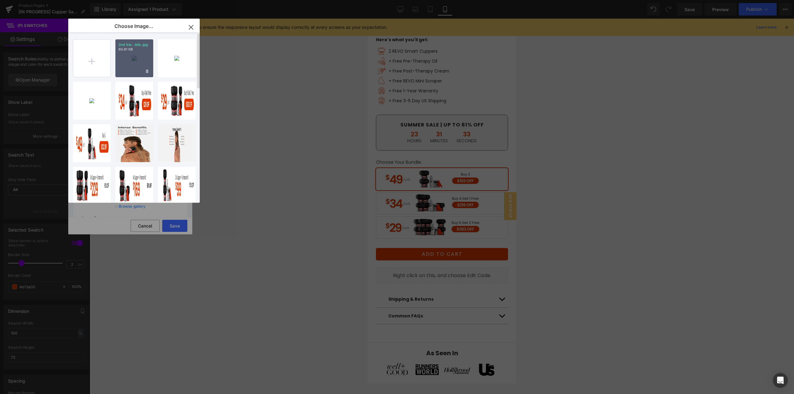
click at [134, 65] on div "2nd Var...bile.jpg 60.81 KB" at bounding box center [134, 58] width 38 height 38
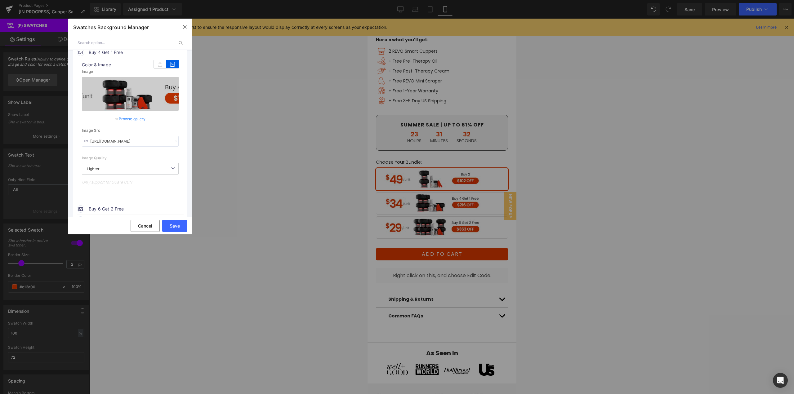
scroll to position [248, 0]
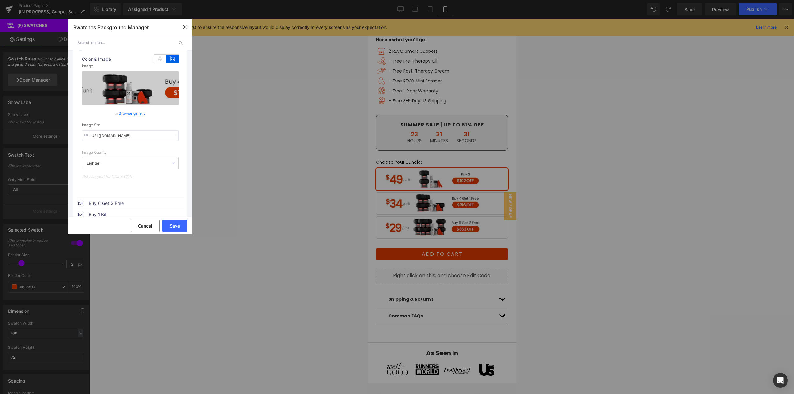
drag, startPoint x: 121, startPoint y: 204, endPoint x: 153, endPoint y: 205, distance: 32.3
click at [121, 204] on span "Buy 6 Get 2 Free" at bounding box center [136, 203] width 94 height 7
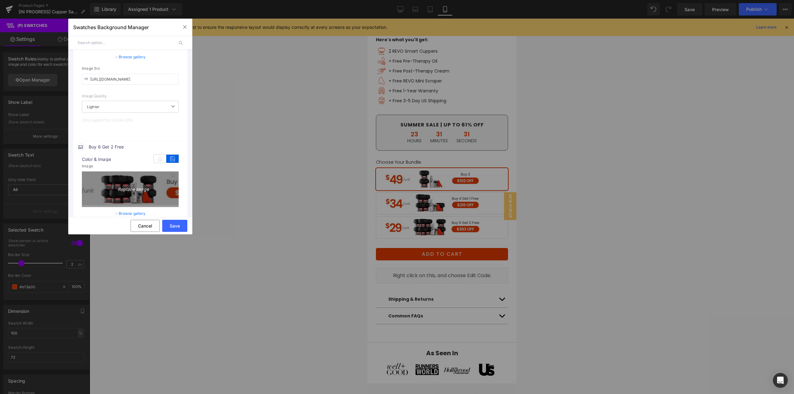
scroll to position [310, 0]
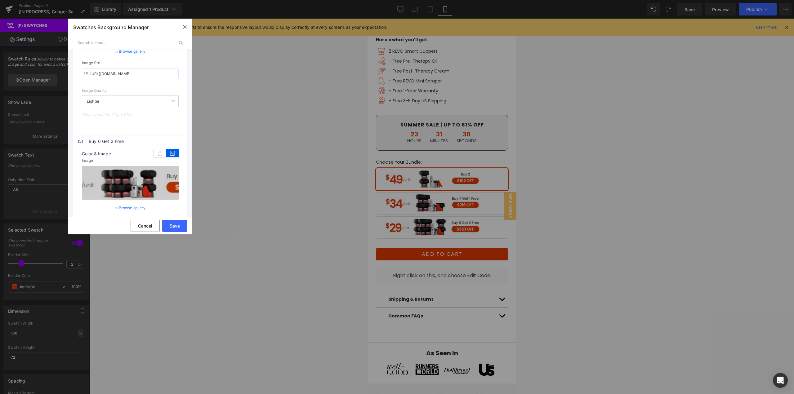
click at [133, 208] on link "Browse gallery" at bounding box center [132, 208] width 27 height 11
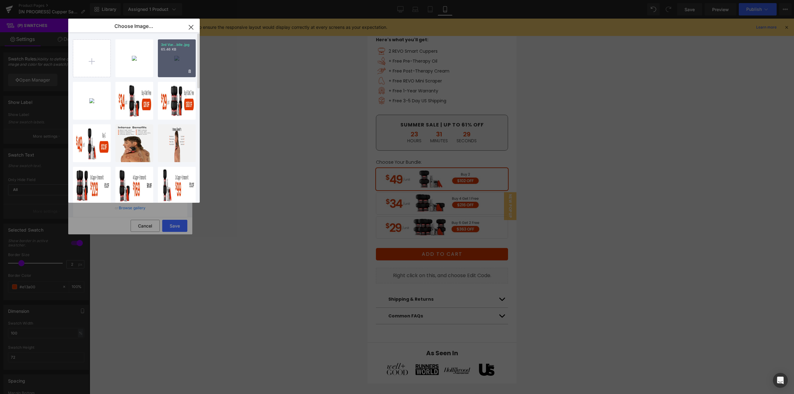
click at [173, 60] on div "3rd Var...bile.jpg 65.46 KB" at bounding box center [177, 58] width 38 height 38
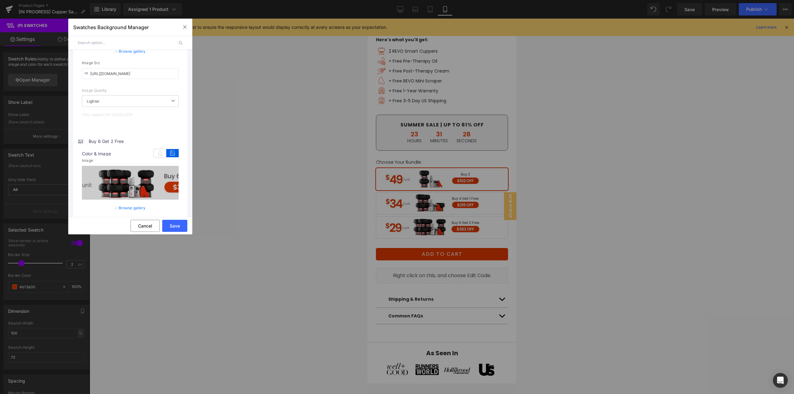
click at [174, 223] on button "Save" at bounding box center [174, 226] width 25 height 12
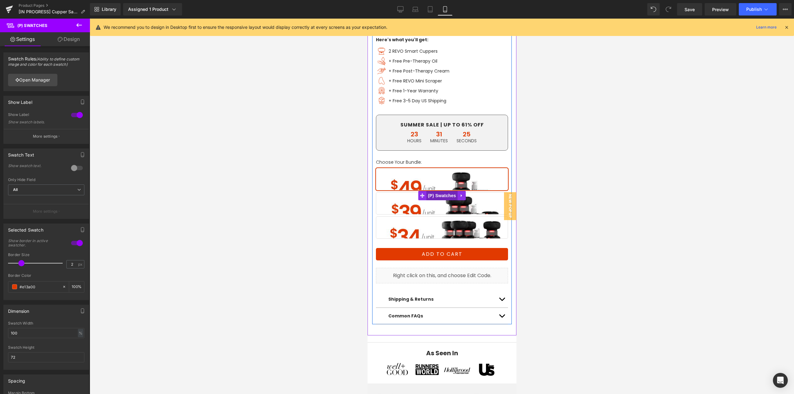
click at [441, 191] on span "(P) Swatches" at bounding box center [441, 195] width 31 height 9
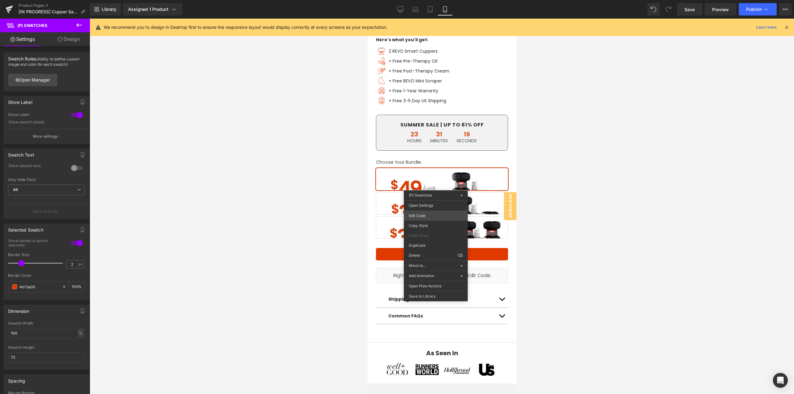
click at [436, 0] on div "(P) Swatches You are previewing how the will restyle your page. You can not edi…" at bounding box center [397, 0] width 794 height 0
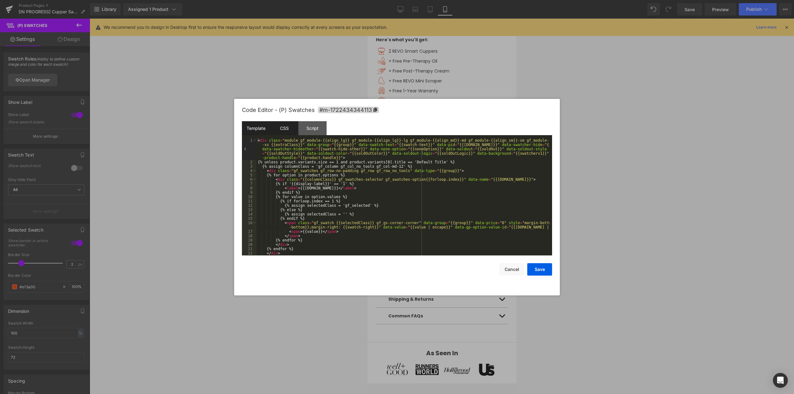
click at [288, 129] on div "CSS" at bounding box center [284, 128] width 28 height 14
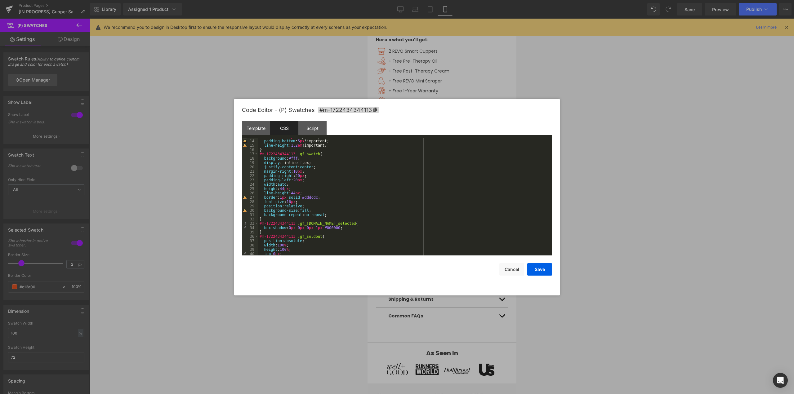
scroll to position [56, 0]
drag, startPoint x: 306, startPoint y: 210, endPoint x: 299, endPoint y: 211, distance: 7.8
click at [299, 211] on div "font-size : 16 px !important; padding-bottom : 5 px !important; line-height : 1…" at bounding box center [403, 198] width 291 height 126
click at [542, 269] on button "Save" at bounding box center [539, 269] width 25 height 12
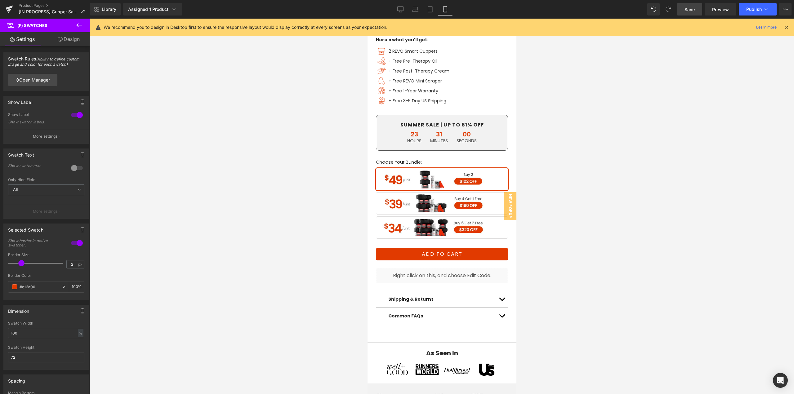
click at [694, 5] on link "Save" at bounding box center [689, 9] width 25 height 12
click at [751, 7] on span "Publish" at bounding box center [754, 9] width 16 height 5
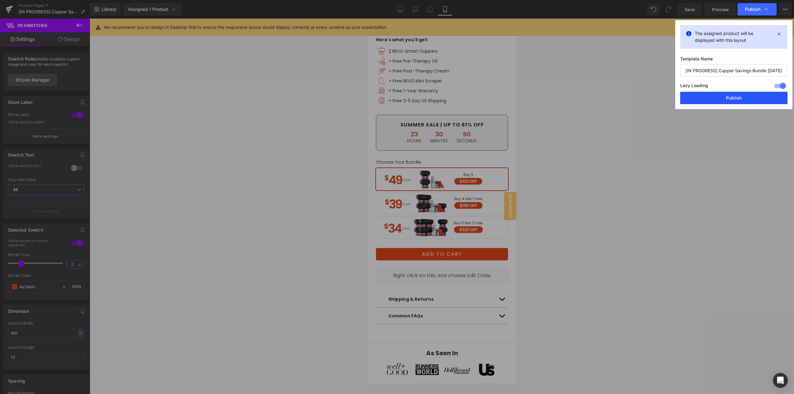
click at [734, 99] on button "Publish" at bounding box center [733, 98] width 107 height 12
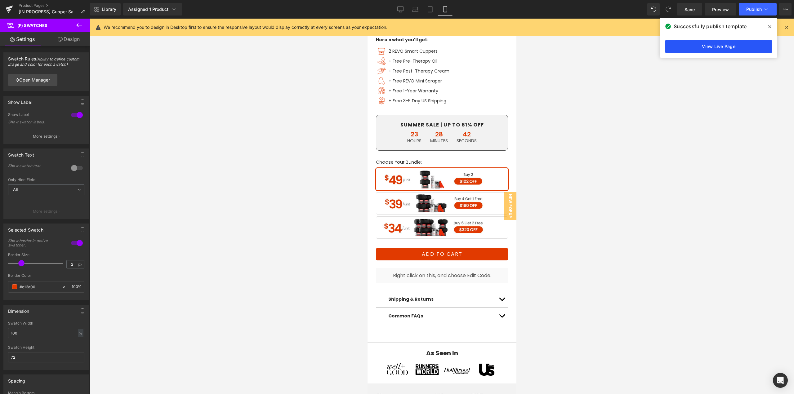
click at [702, 49] on link "View Live Page" at bounding box center [718, 46] width 107 height 12
